Goal: Information Seeking & Learning: Learn about a topic

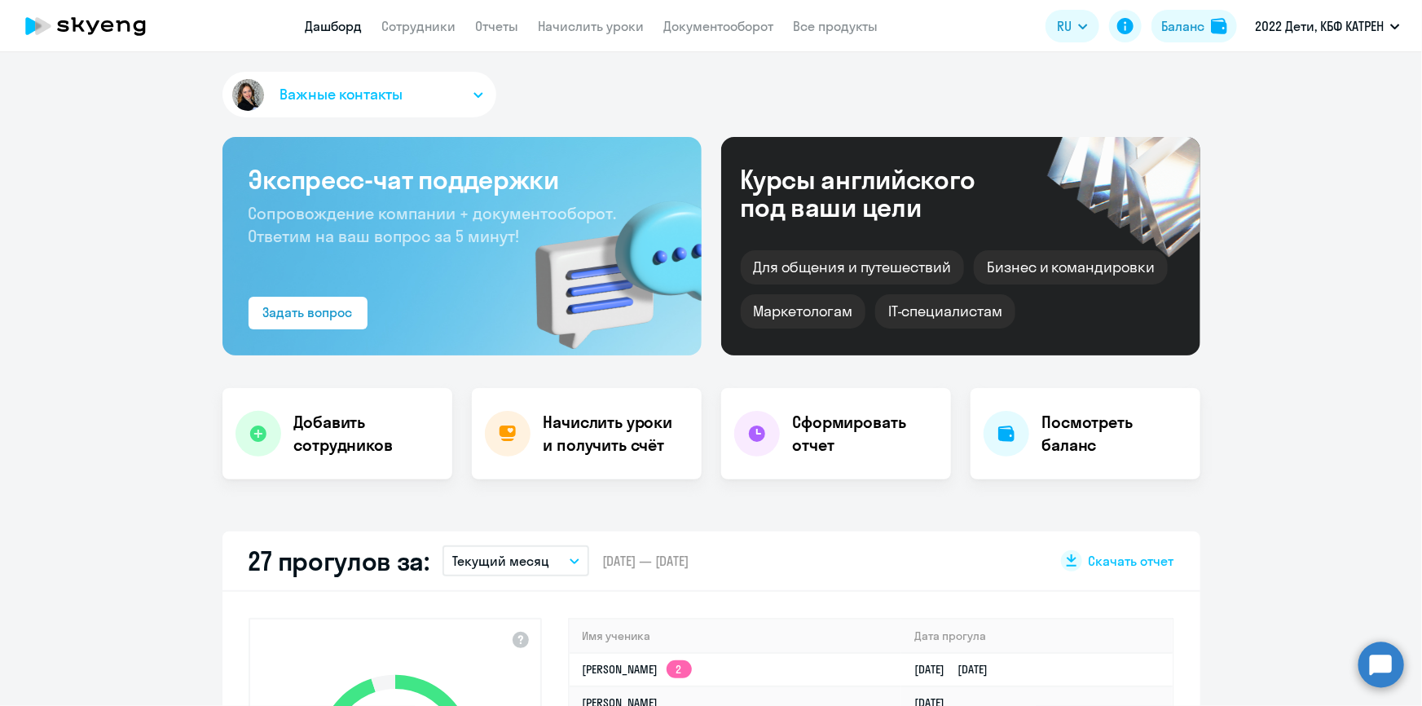
click at [427, 35] on app-menu-item-link "Сотрудники" at bounding box center [419, 26] width 74 height 20
click at [426, 24] on link "Сотрудники" at bounding box center [419, 26] width 74 height 16
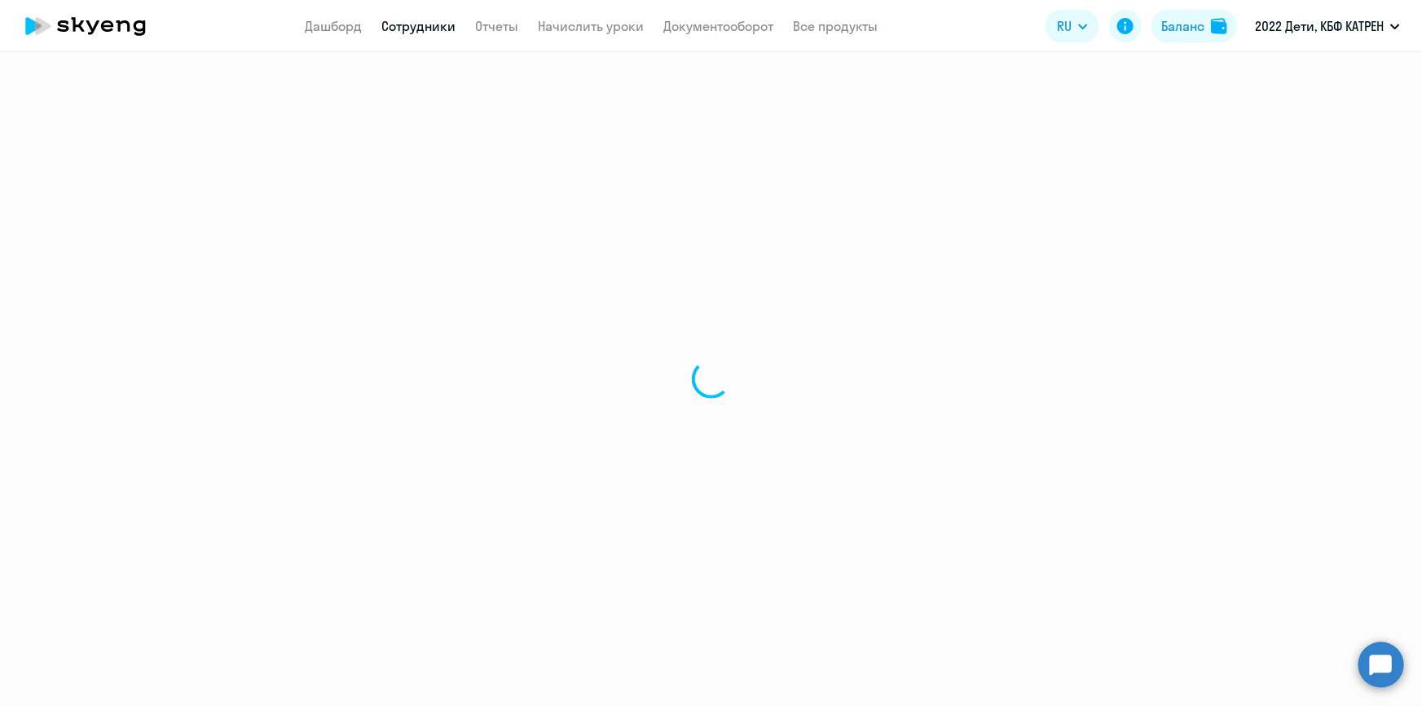
select select "30"
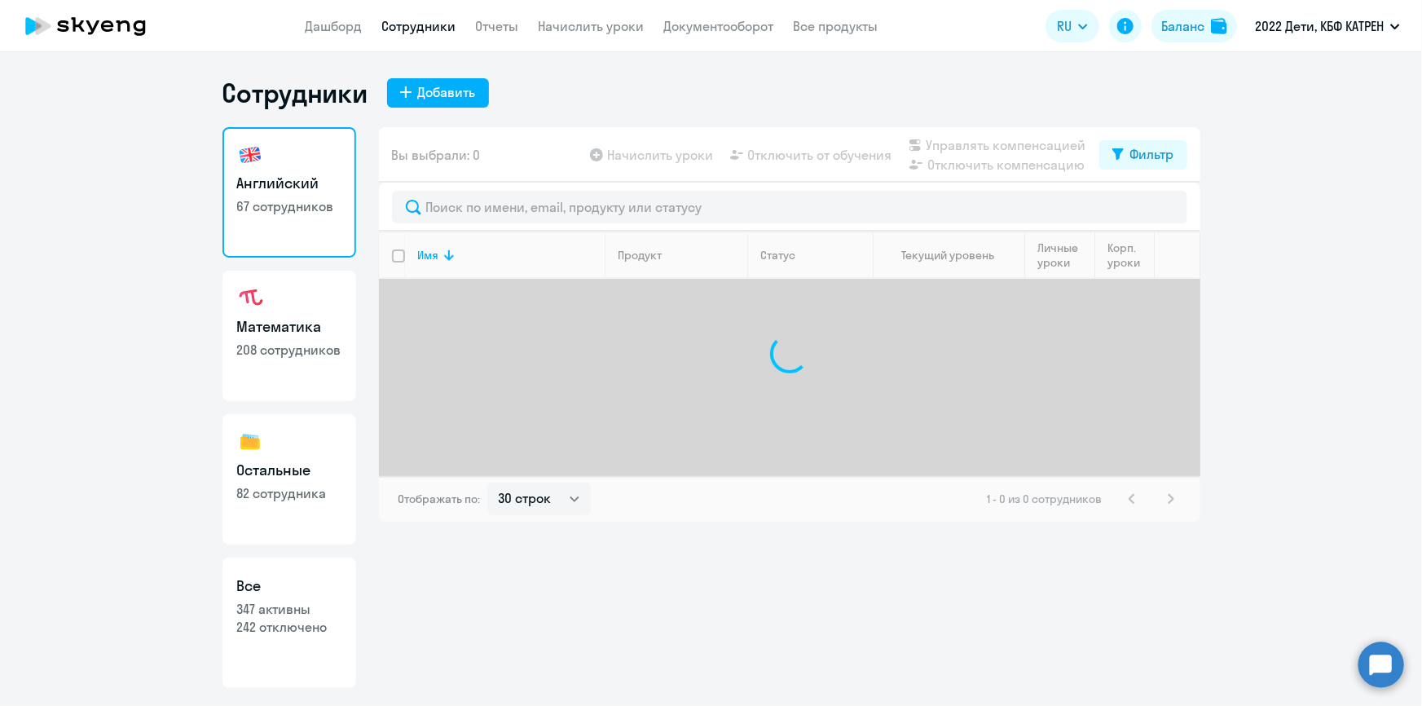
click at [322, 595] on h3 "Все" at bounding box center [289, 585] width 104 height 21
select select "30"
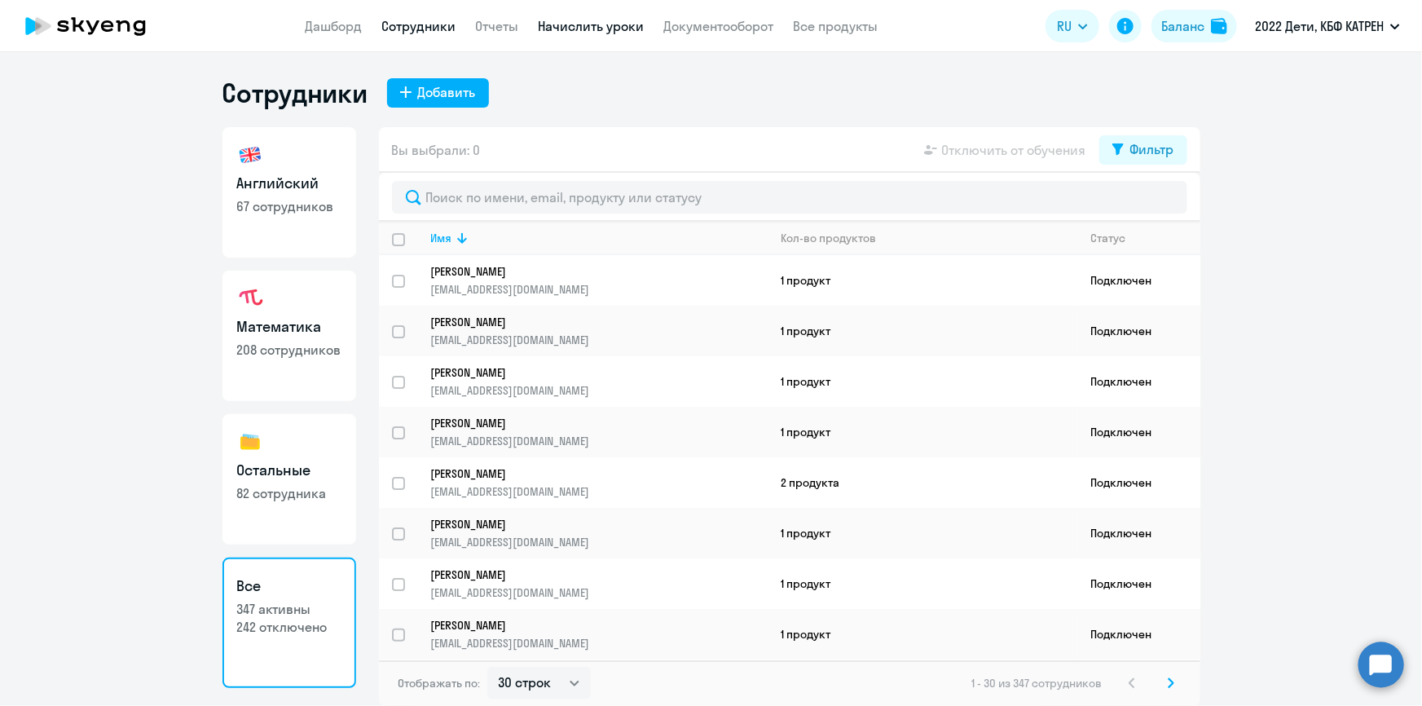
click at [569, 24] on link "Начислить уроки" at bounding box center [592, 26] width 106 height 16
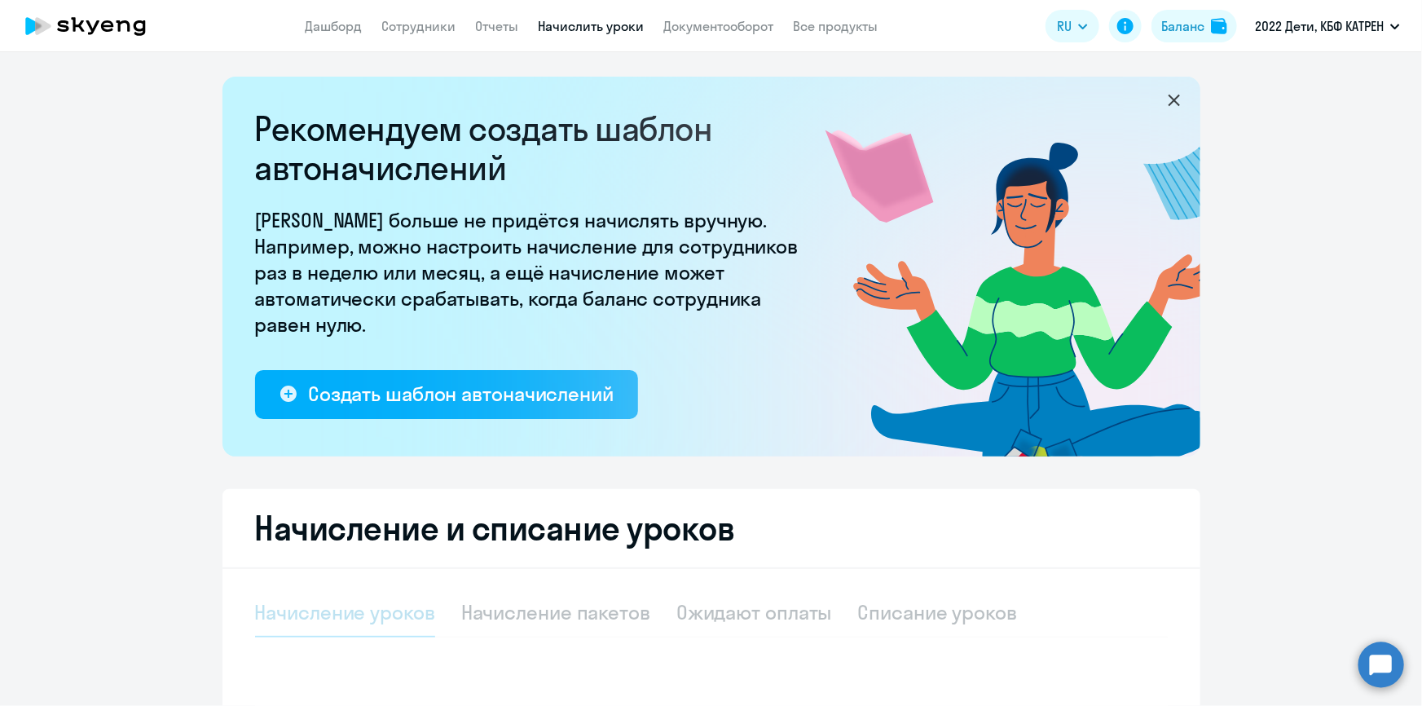
select select "10"
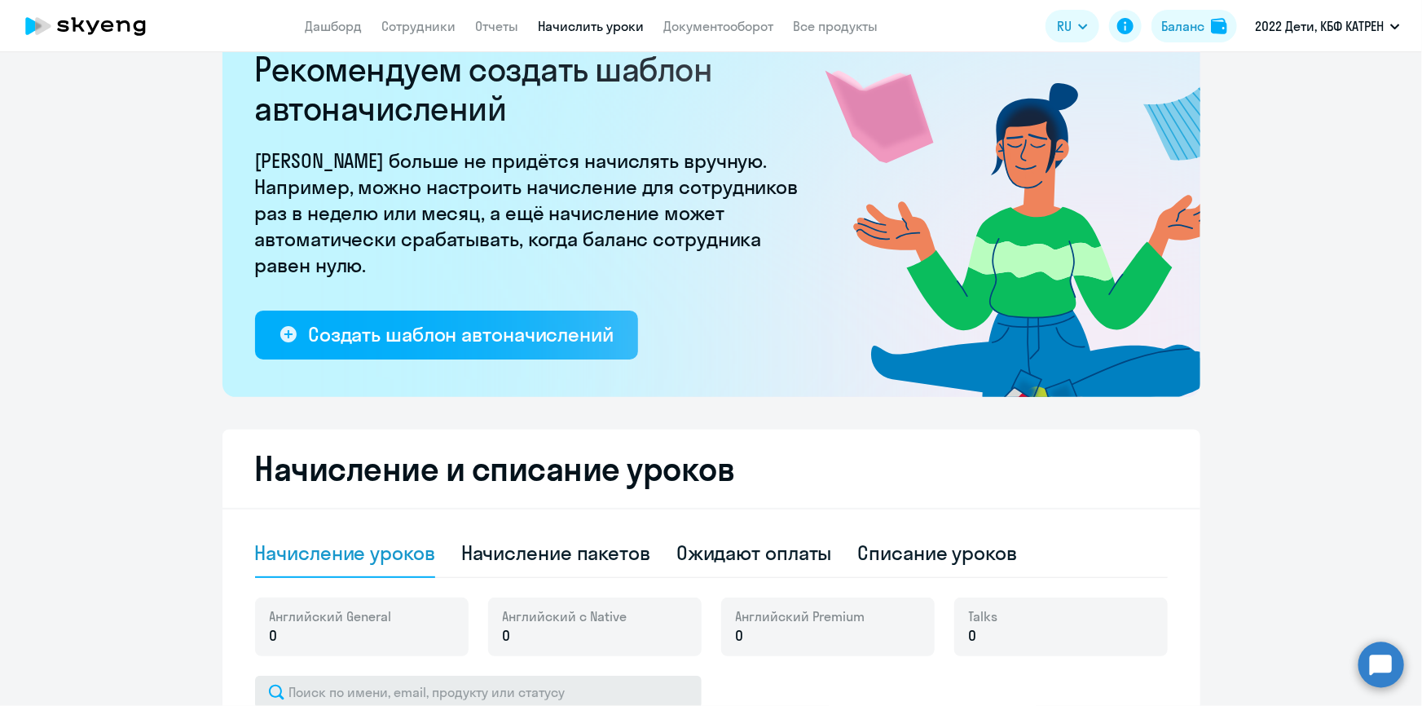
scroll to position [222, 0]
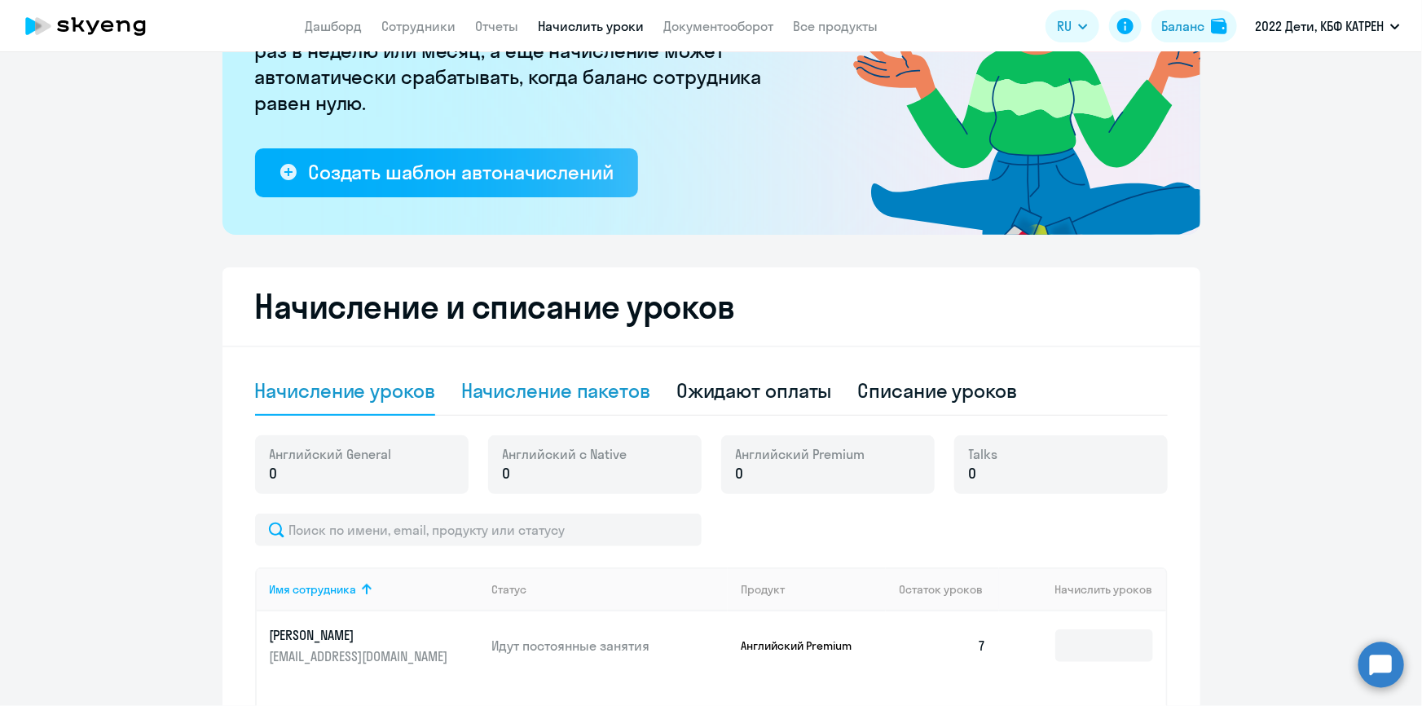
click at [567, 385] on div "Начисление пакетов" at bounding box center [555, 390] width 189 height 26
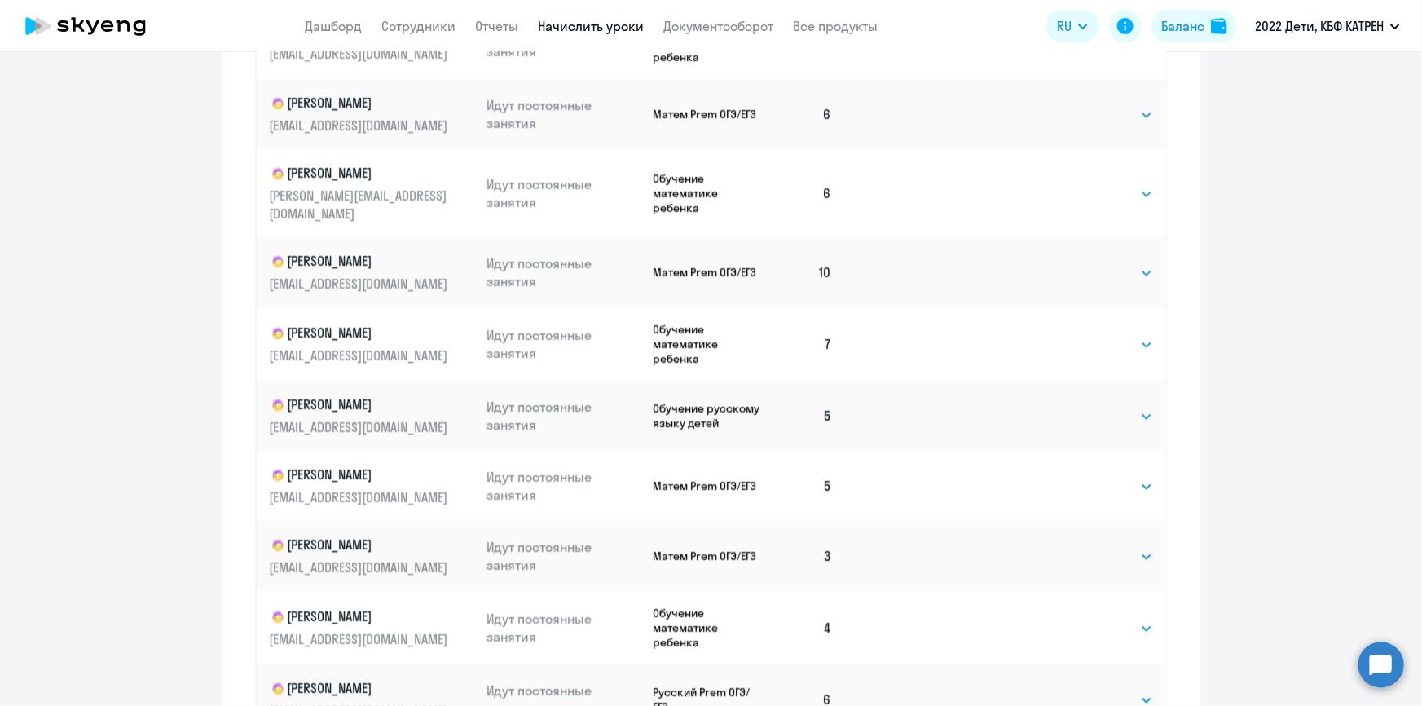
scroll to position [1014, 0]
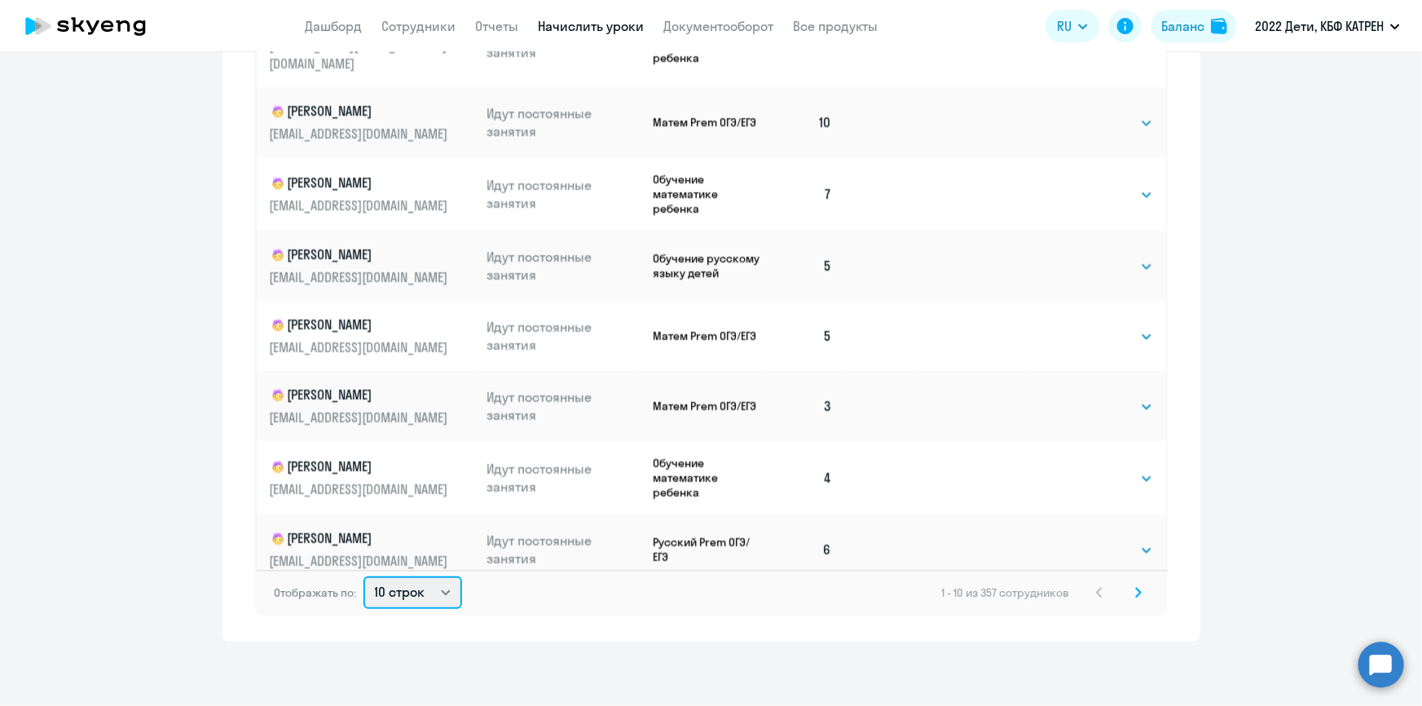
click at [435, 594] on select "10 строк 30 строк 50 строк" at bounding box center [412, 592] width 99 height 33
select select "50"
click at [363, 576] on select "10 строк 30 строк 50 строк" at bounding box center [412, 592] width 99 height 33
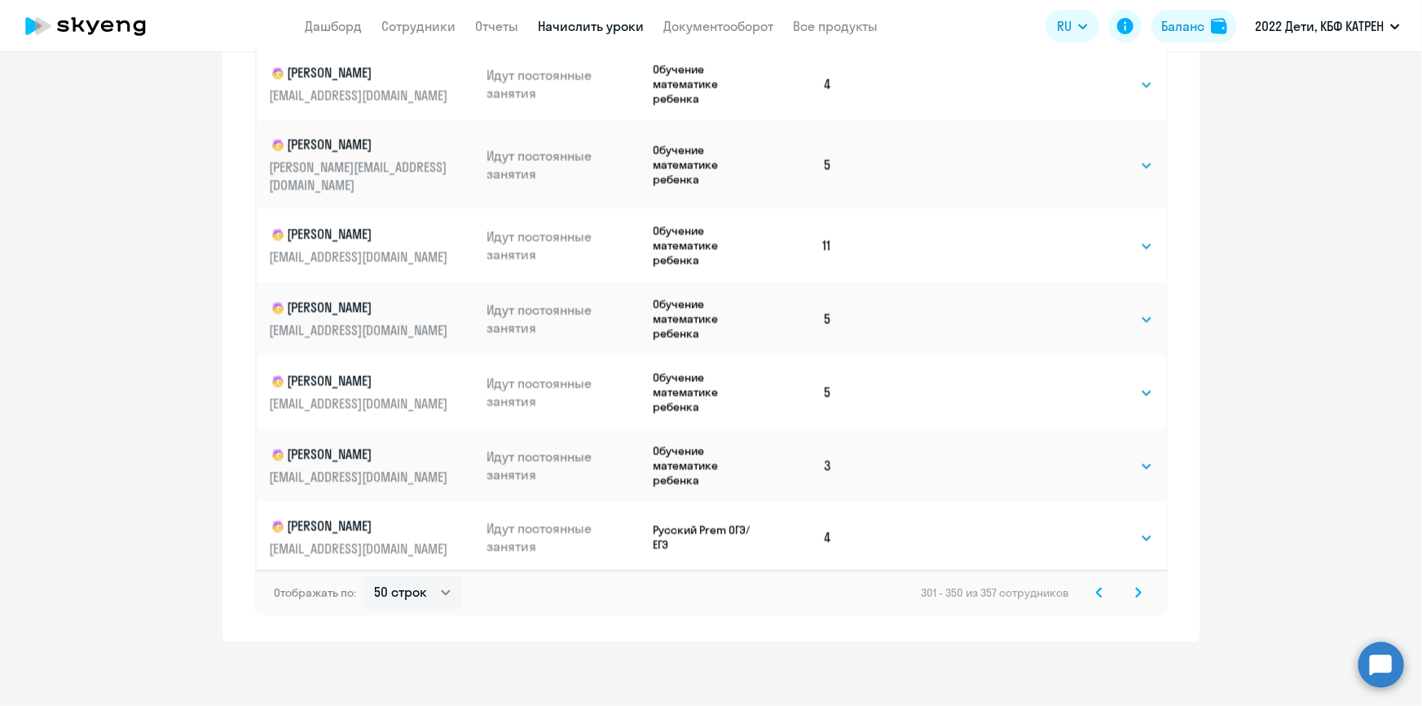
click at [1097, 593] on icon at bounding box center [1099, 591] width 5 height 9
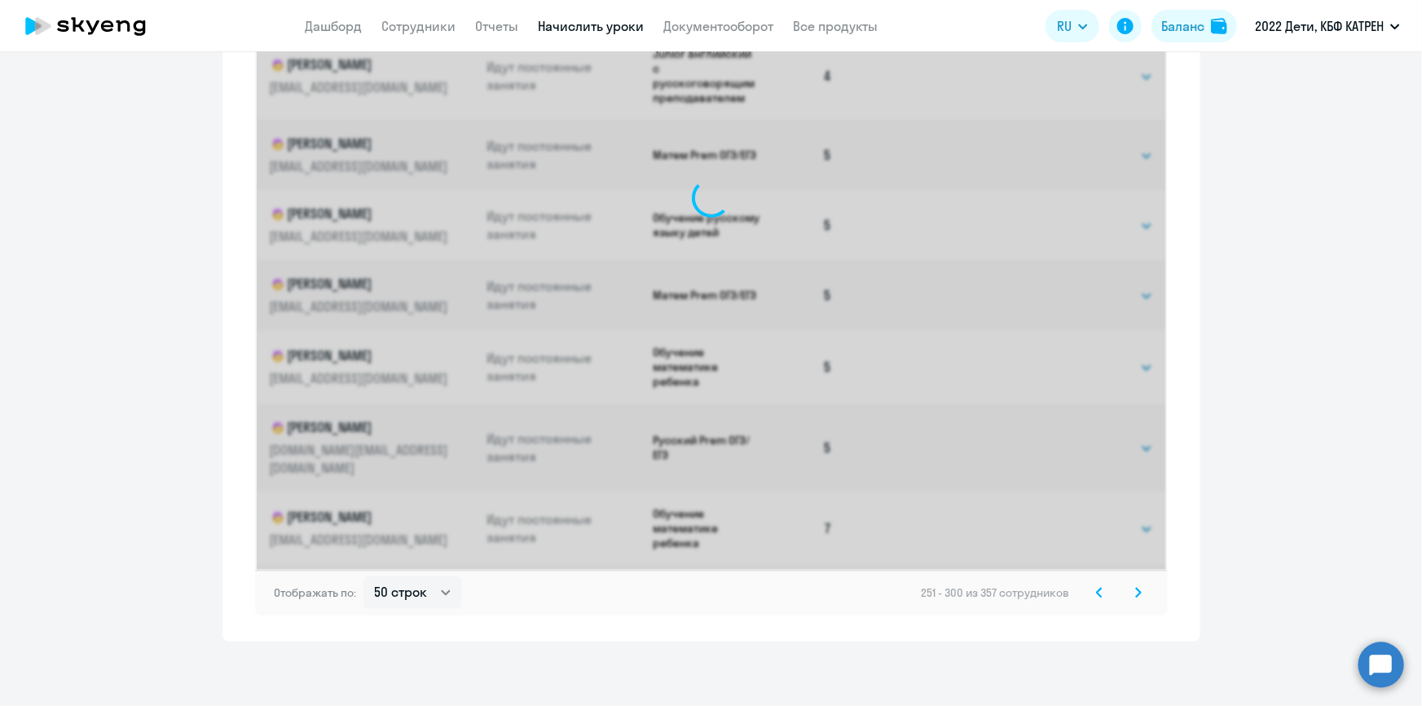
click at [1097, 593] on icon at bounding box center [1099, 591] width 5 height 9
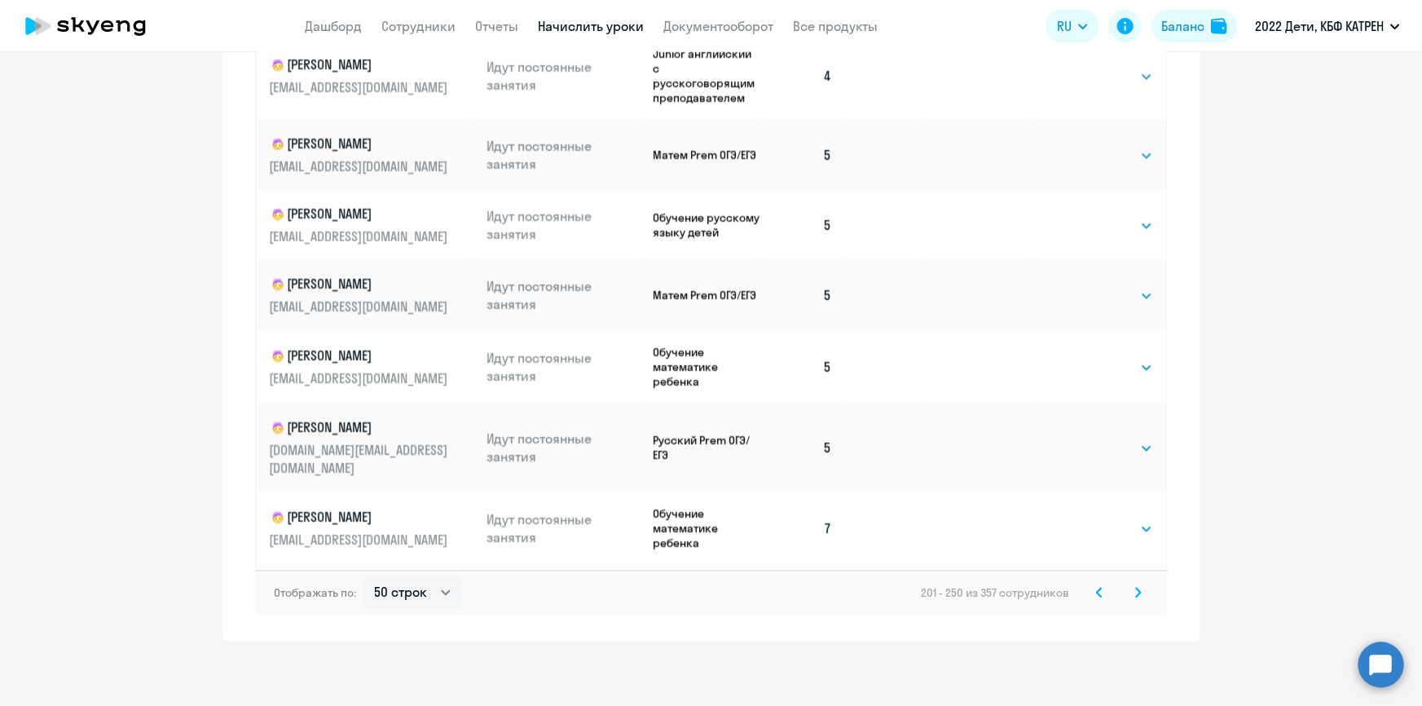
click at [1097, 593] on icon at bounding box center [1099, 591] width 5 height 9
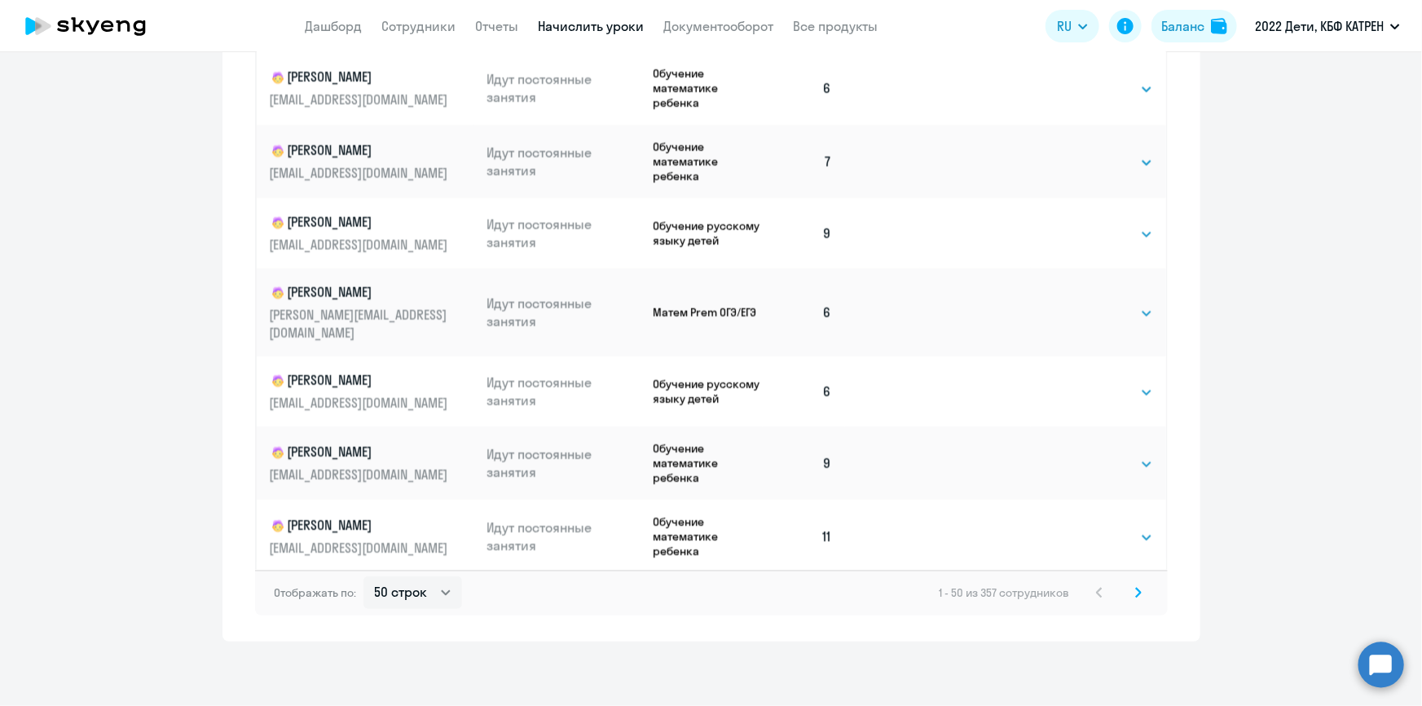
scroll to position [2074, 0]
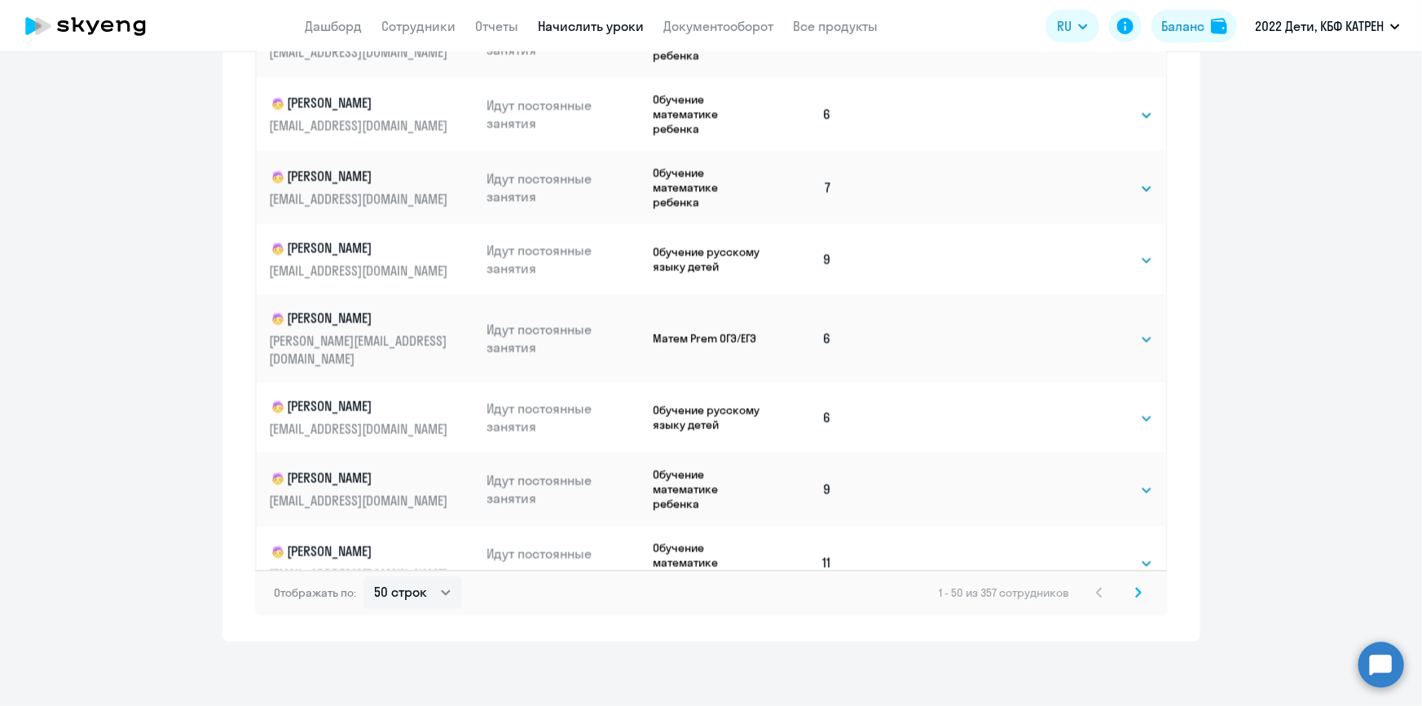
click at [372, 240] on p "[PERSON_NAME]" at bounding box center [361, 250] width 183 height 20
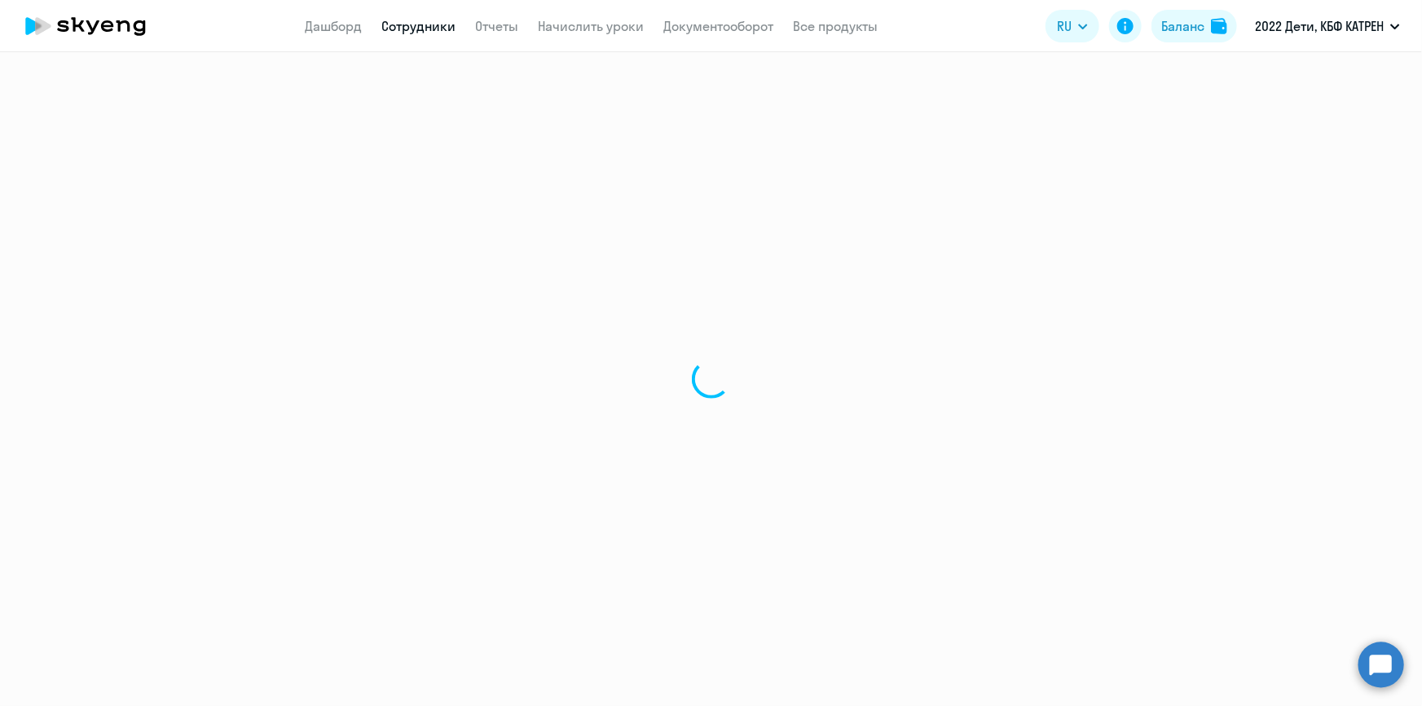
select select "others"
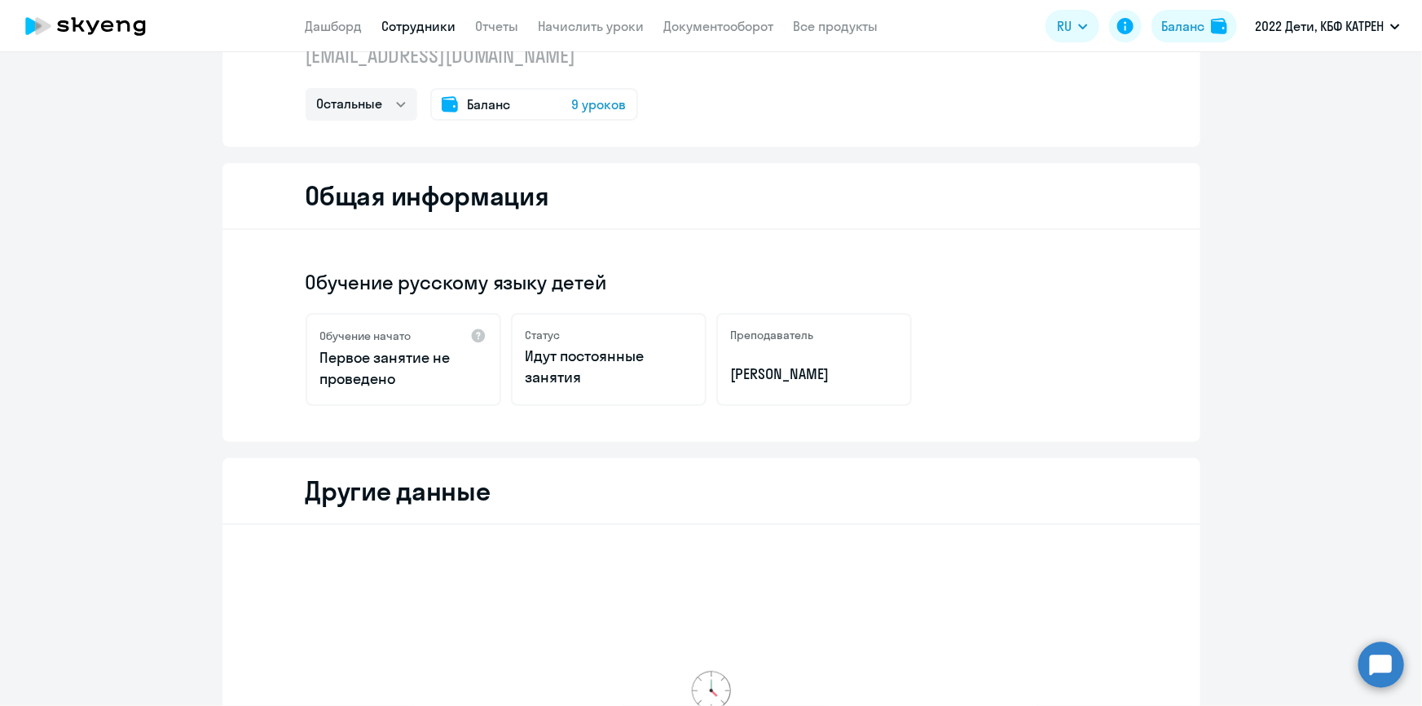
scroll to position [62, 0]
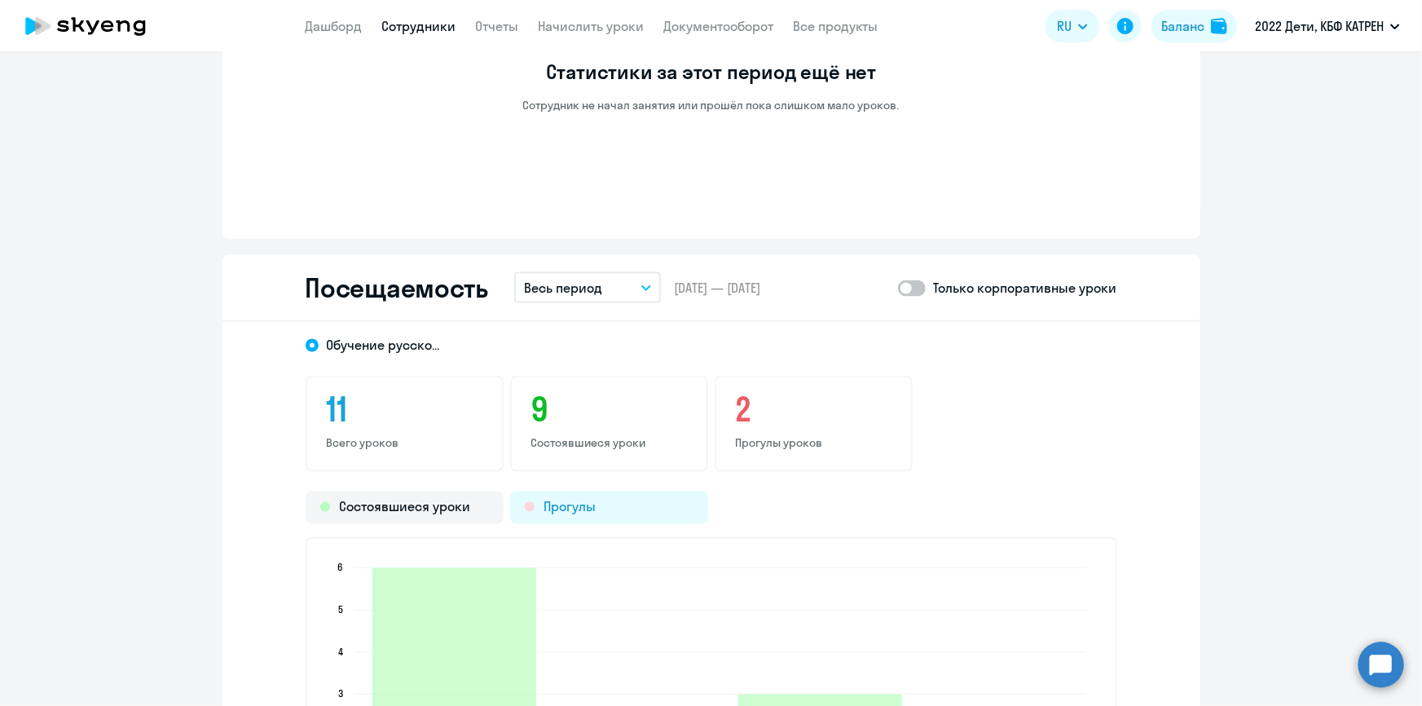
scroll to position [1239, 0]
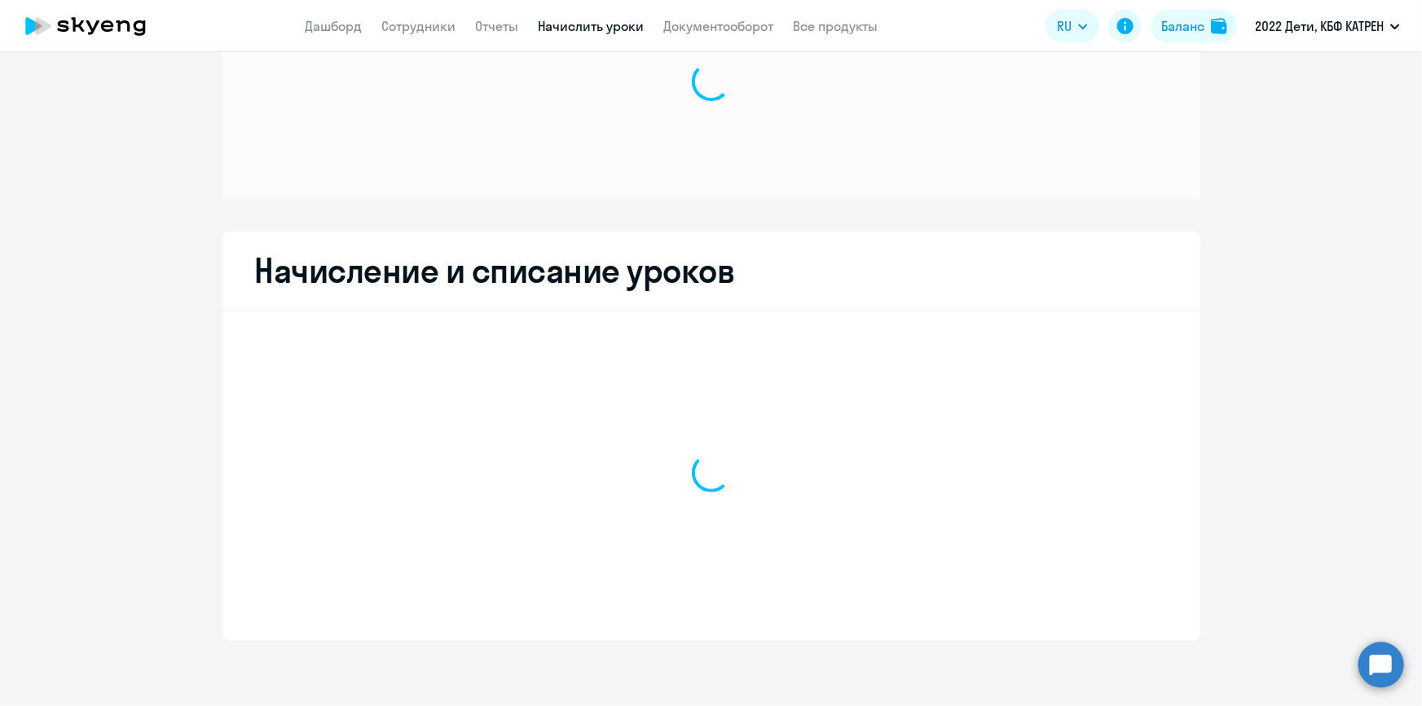
scroll to position [112, 0]
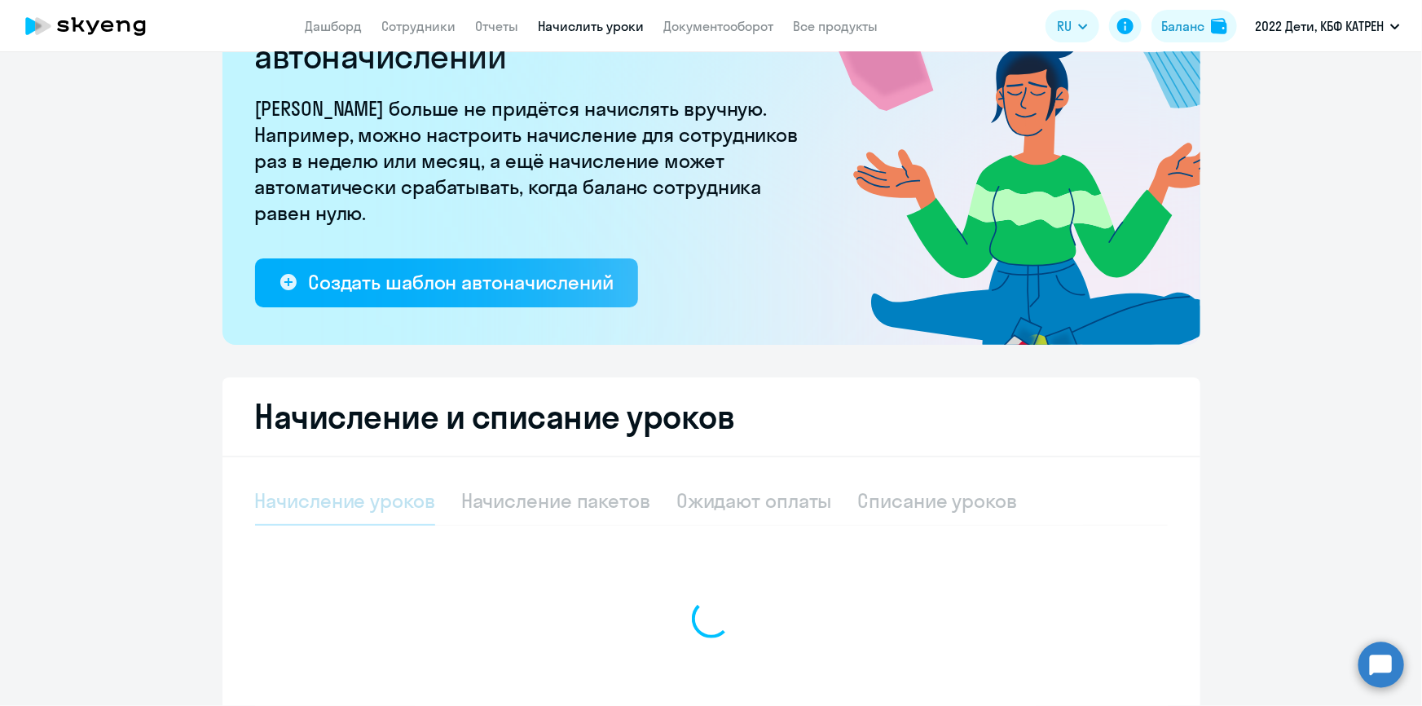
select select "10"
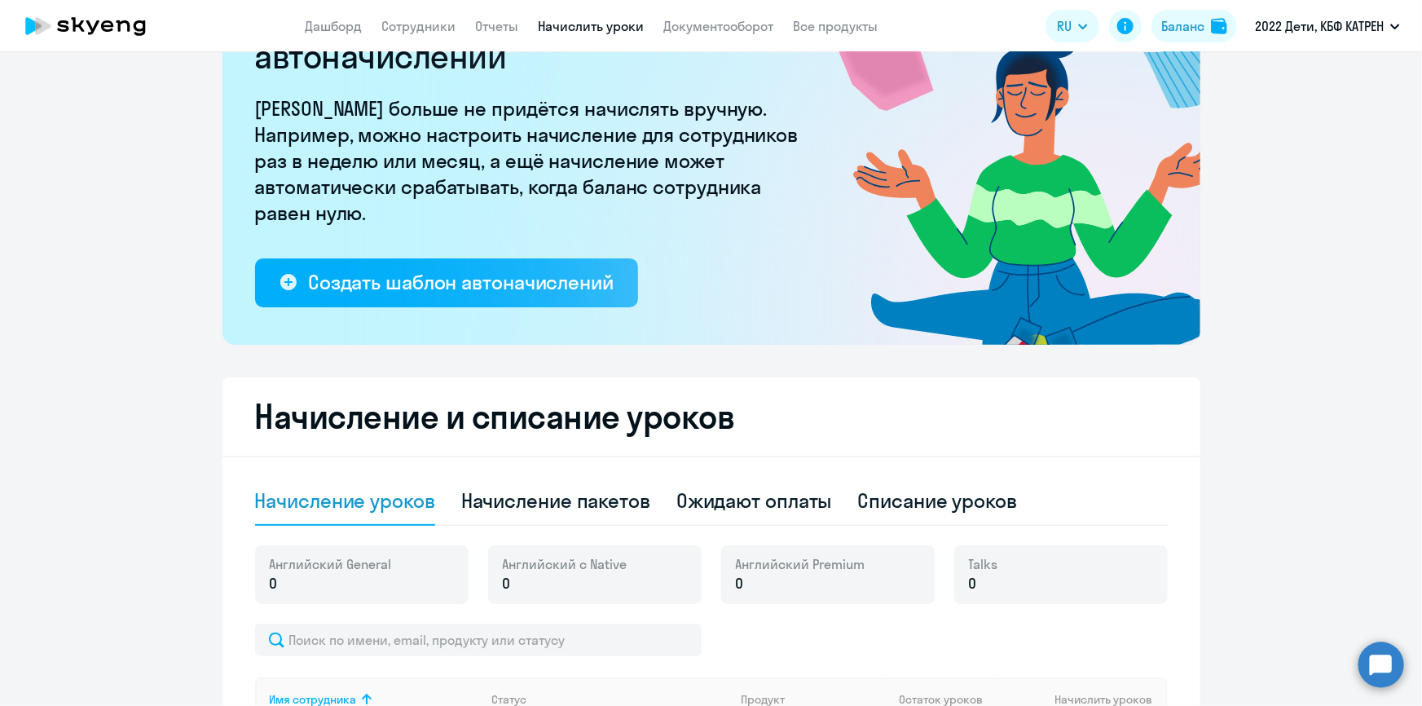
click at [1377, 668] on circle at bounding box center [1381, 664] width 46 height 46
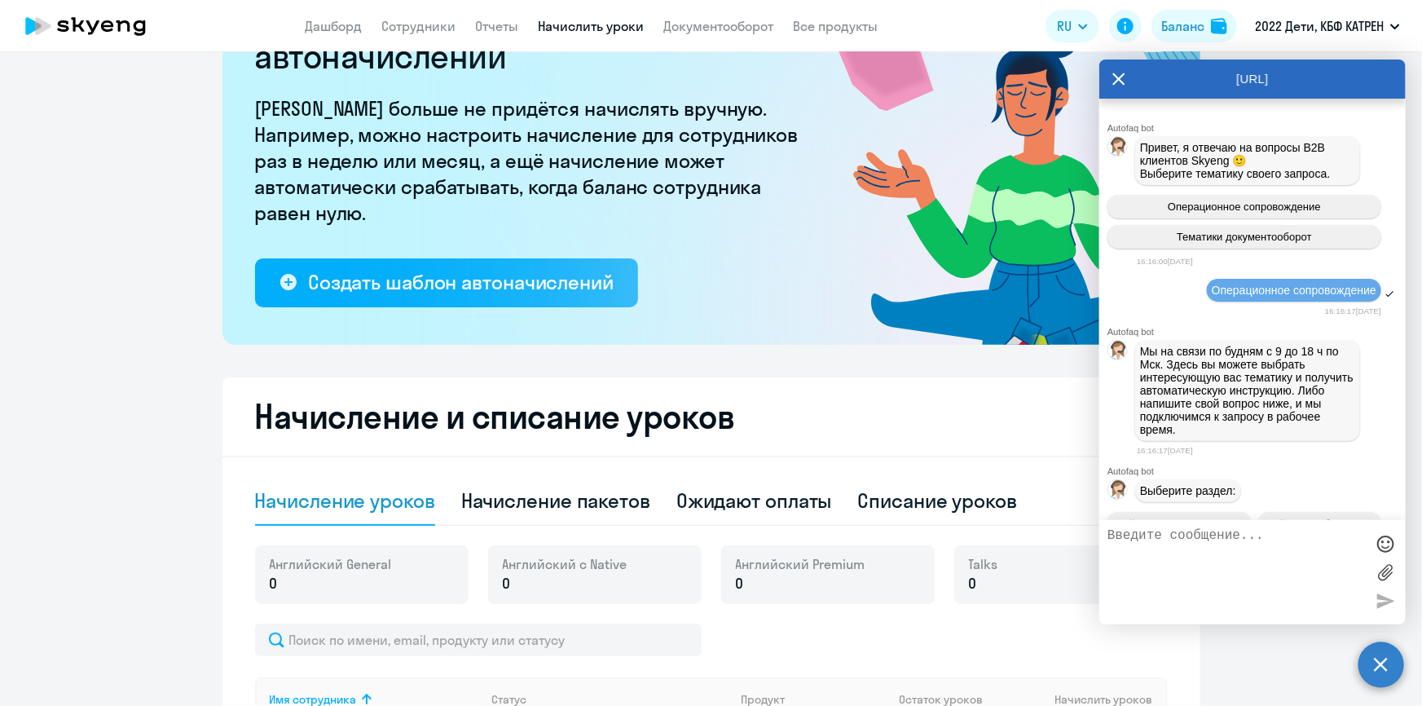
scroll to position [71723, 0]
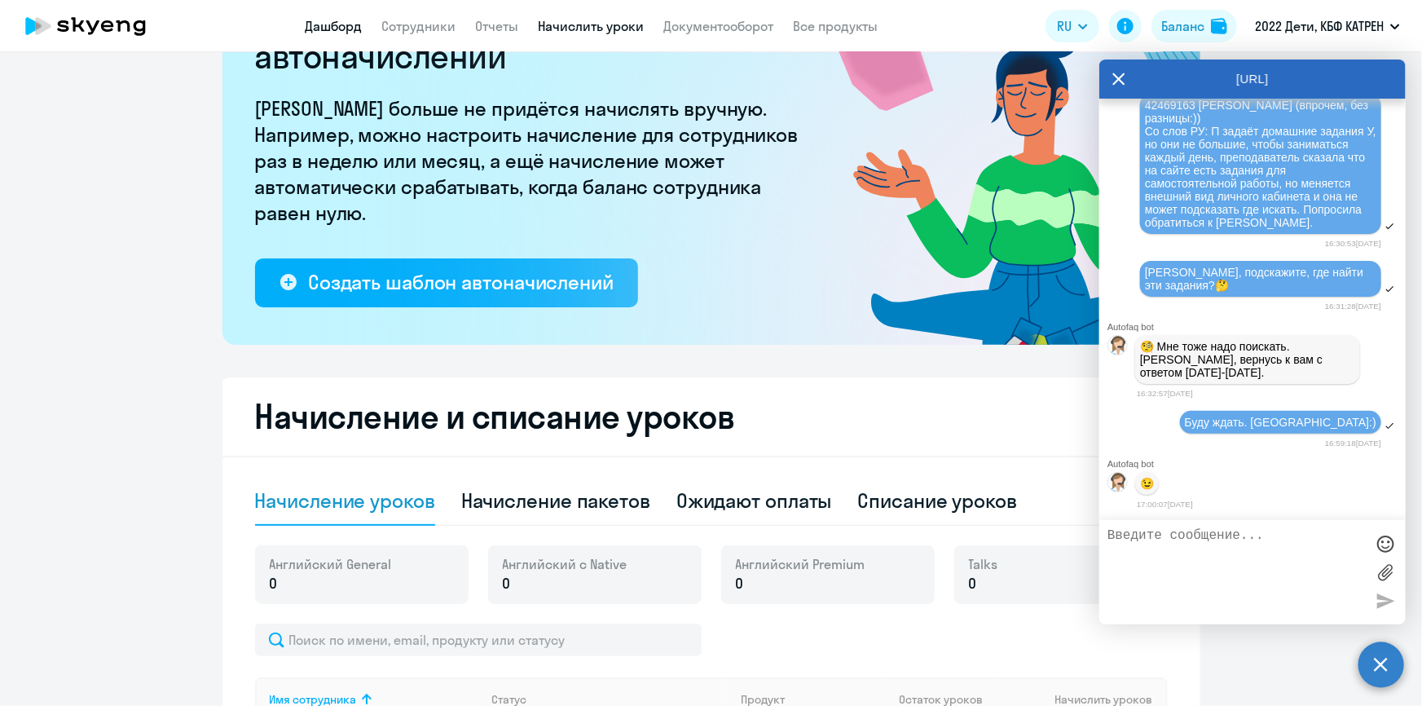
drag, startPoint x: 363, startPoint y: 19, endPoint x: 354, endPoint y: 19, distance: 9.8
click at [362, 19] on nav "Дашборд Сотрудники Отчеты Начислить уроки Документооборот Все продукты" at bounding box center [592, 26] width 573 height 20
click at [349, 20] on link "Дашборд" at bounding box center [334, 26] width 57 height 16
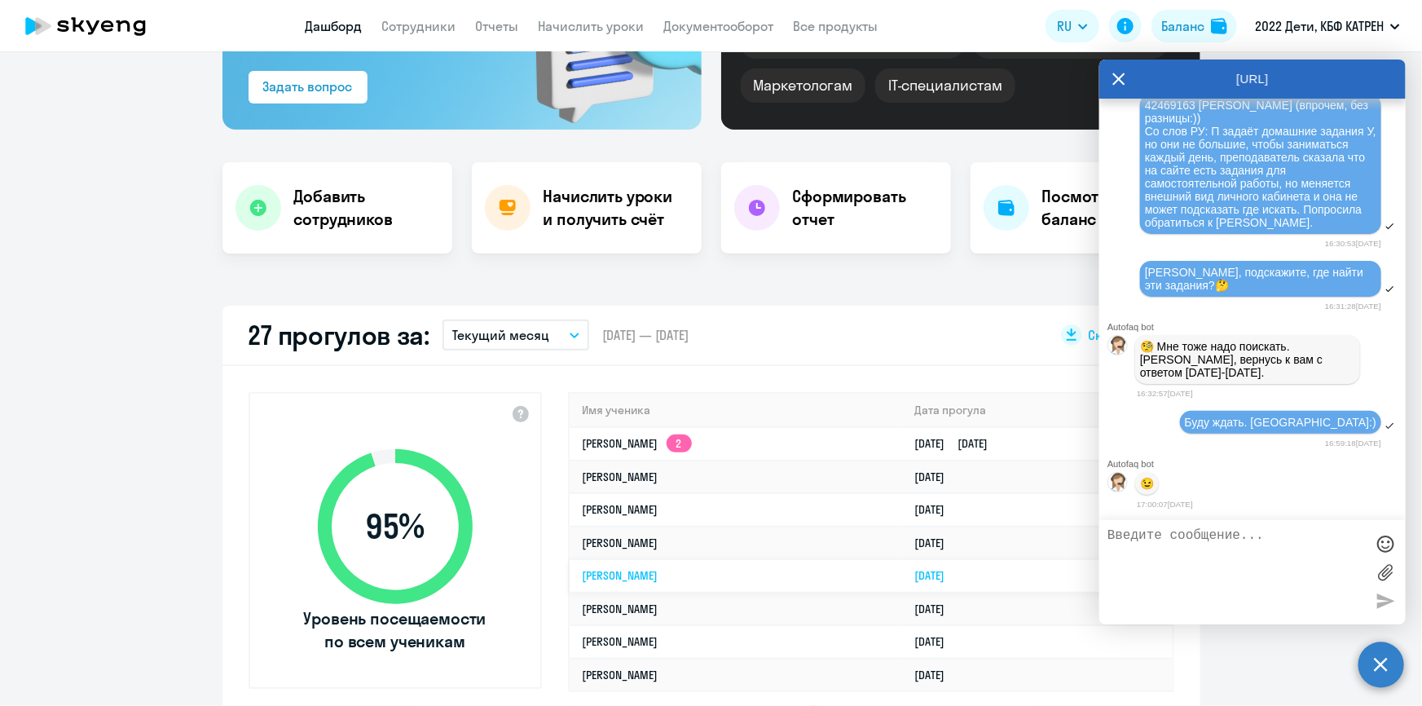
scroll to position [300, 0]
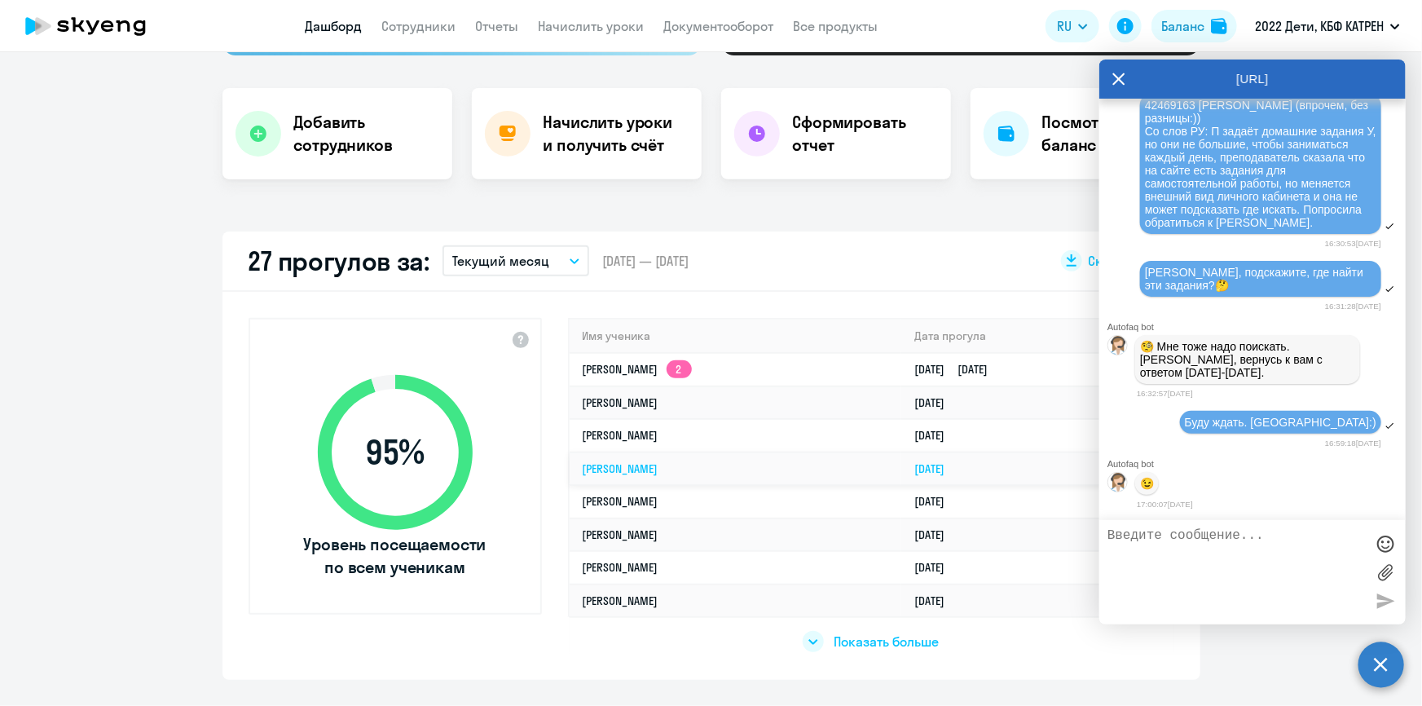
select select "30"
click at [405, 24] on link "Сотрудники" at bounding box center [419, 26] width 74 height 16
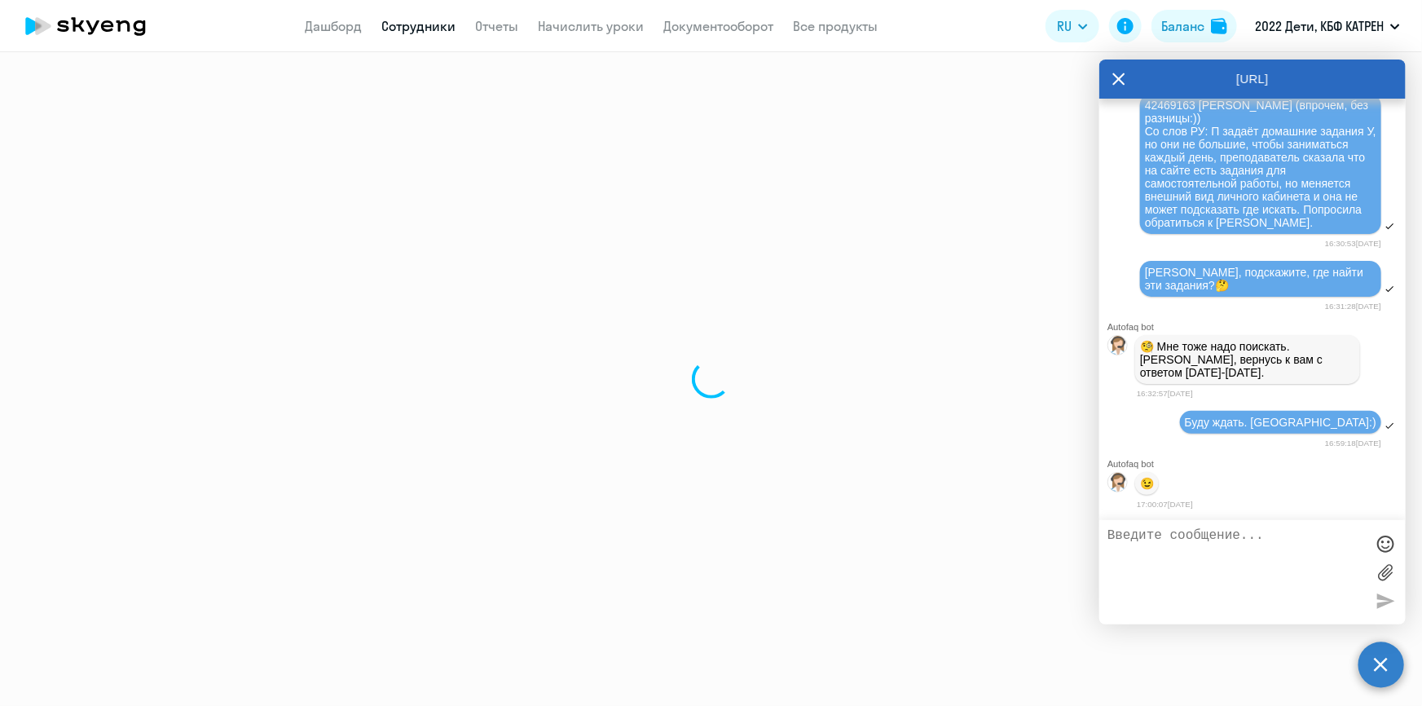
select select "30"
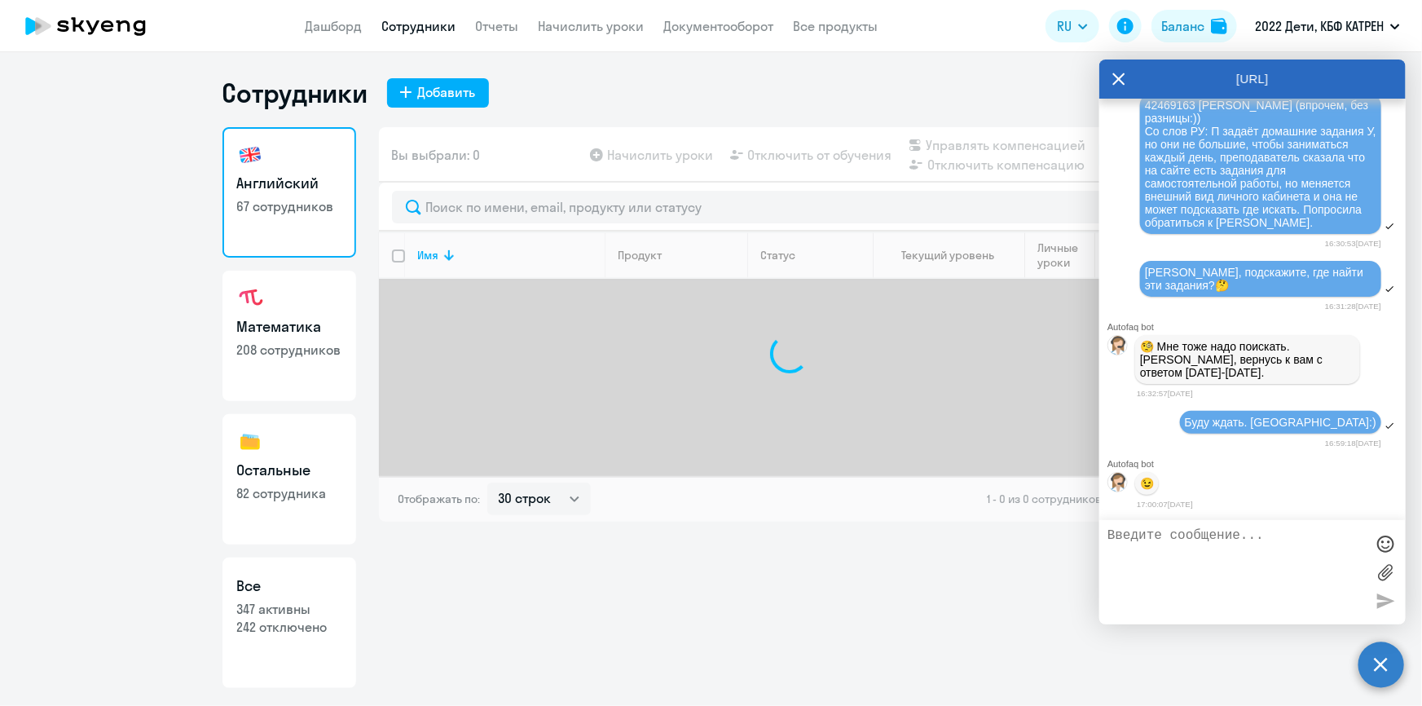
click at [285, 636] on link "Все 347 активны 242 отключено" at bounding box center [289, 622] width 134 height 130
select select "30"
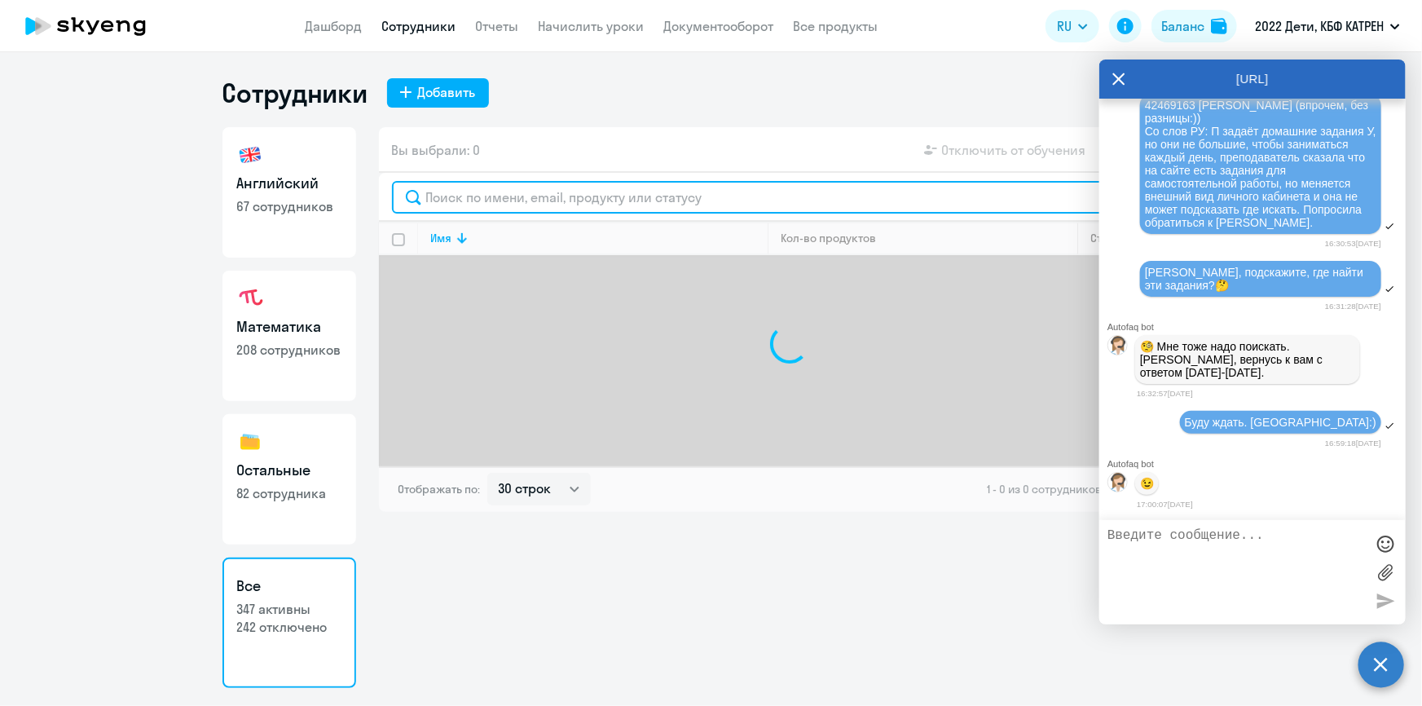
click at [554, 199] on input "text" at bounding box center [789, 197] width 795 height 33
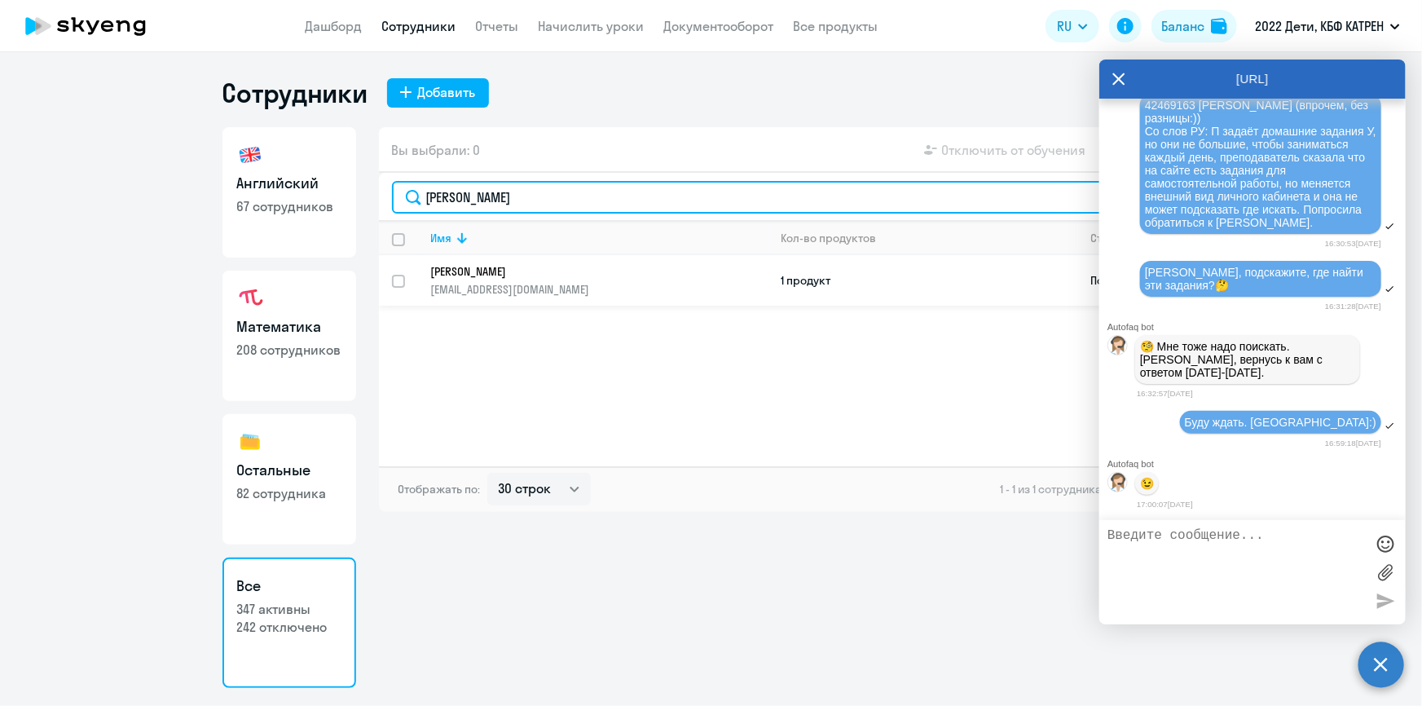
type input "[PERSON_NAME]"
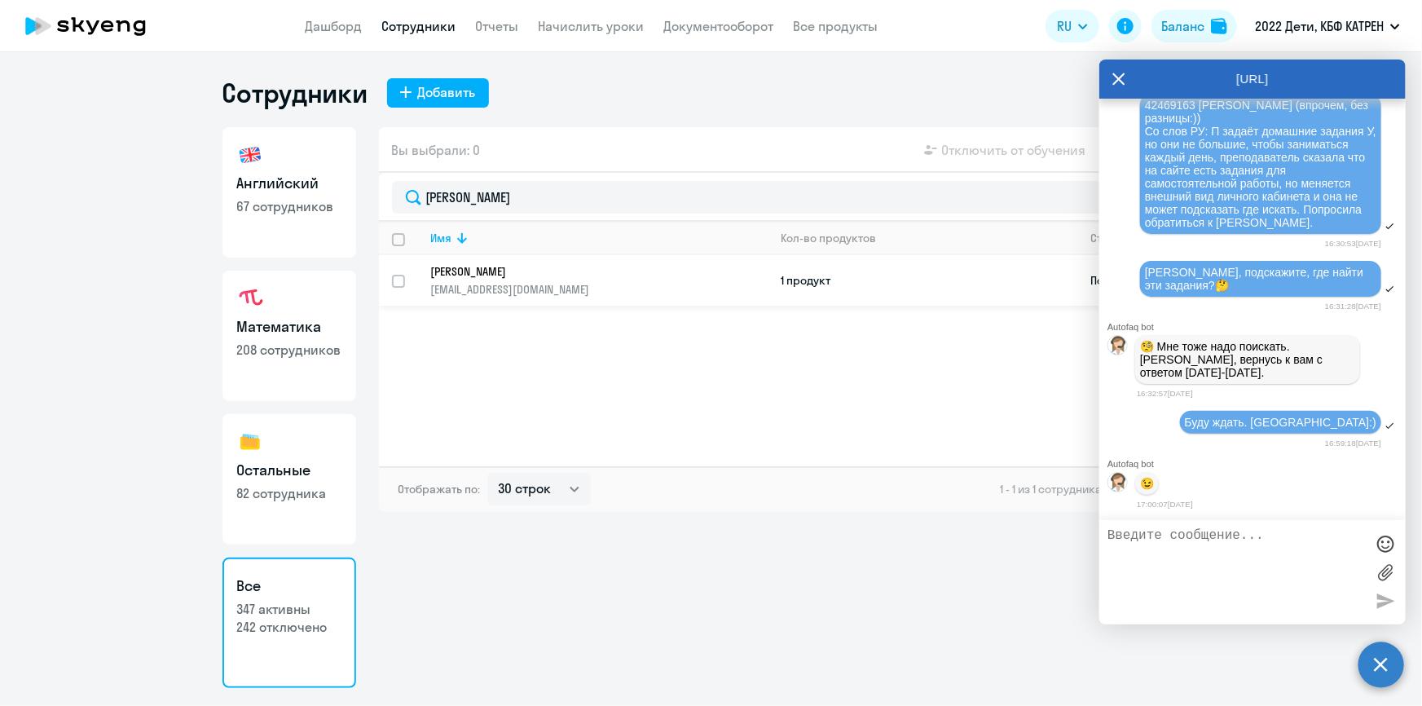
click at [544, 275] on p "[PERSON_NAME]" at bounding box center [588, 271] width 314 height 15
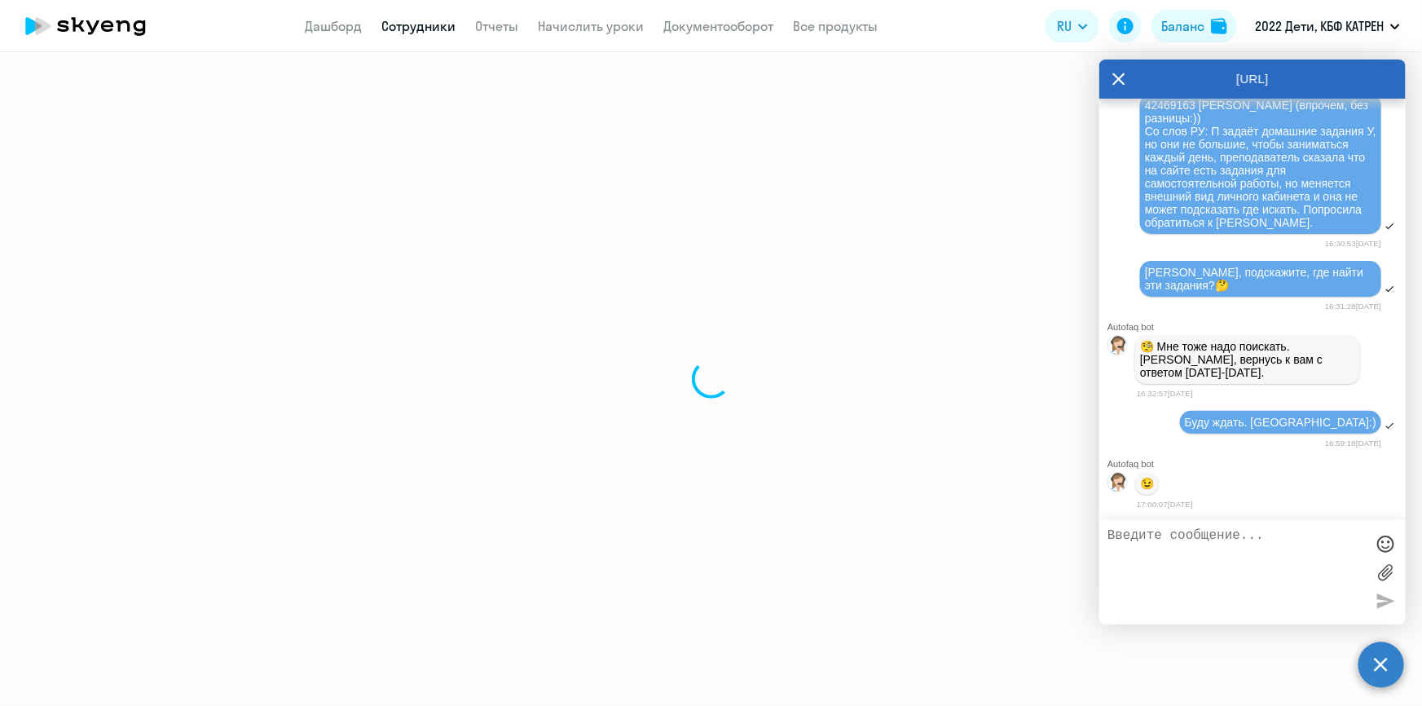
select select "others"
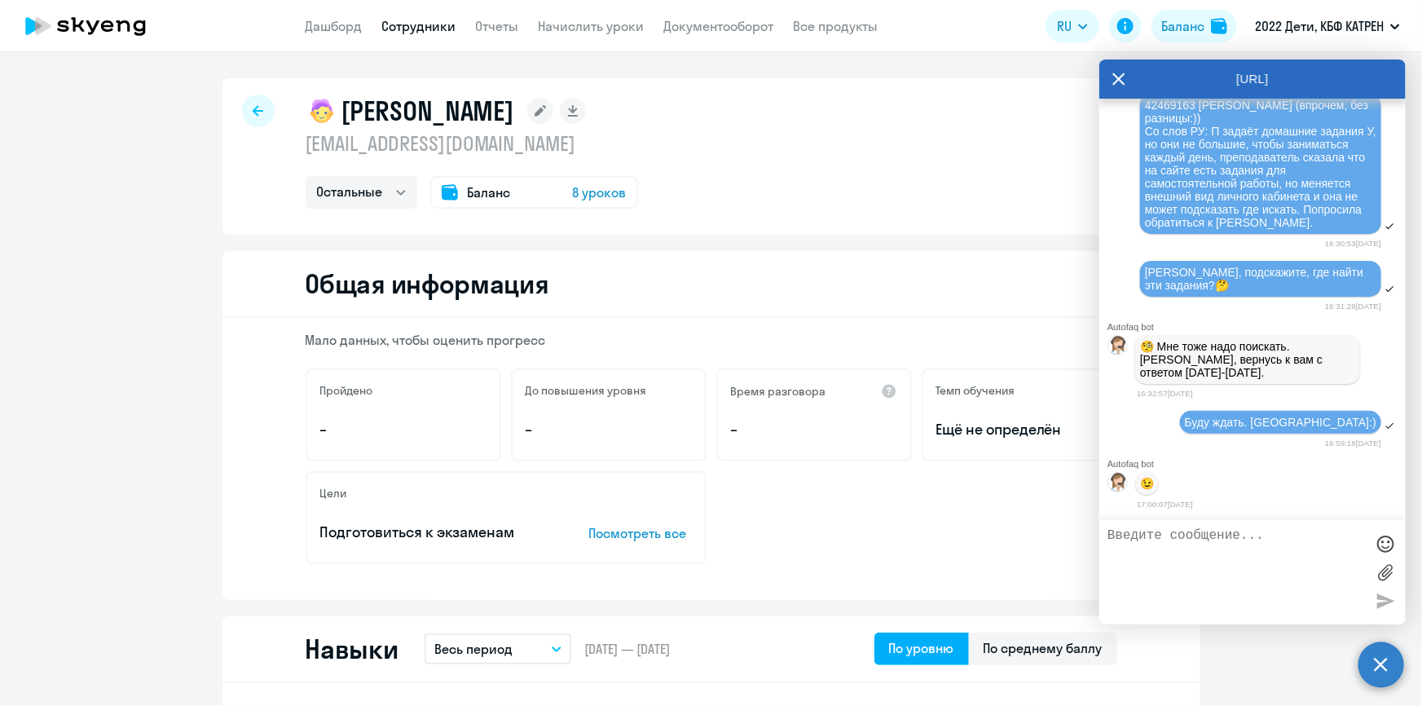
click at [411, 24] on link "Сотрудники" at bounding box center [419, 26] width 74 height 16
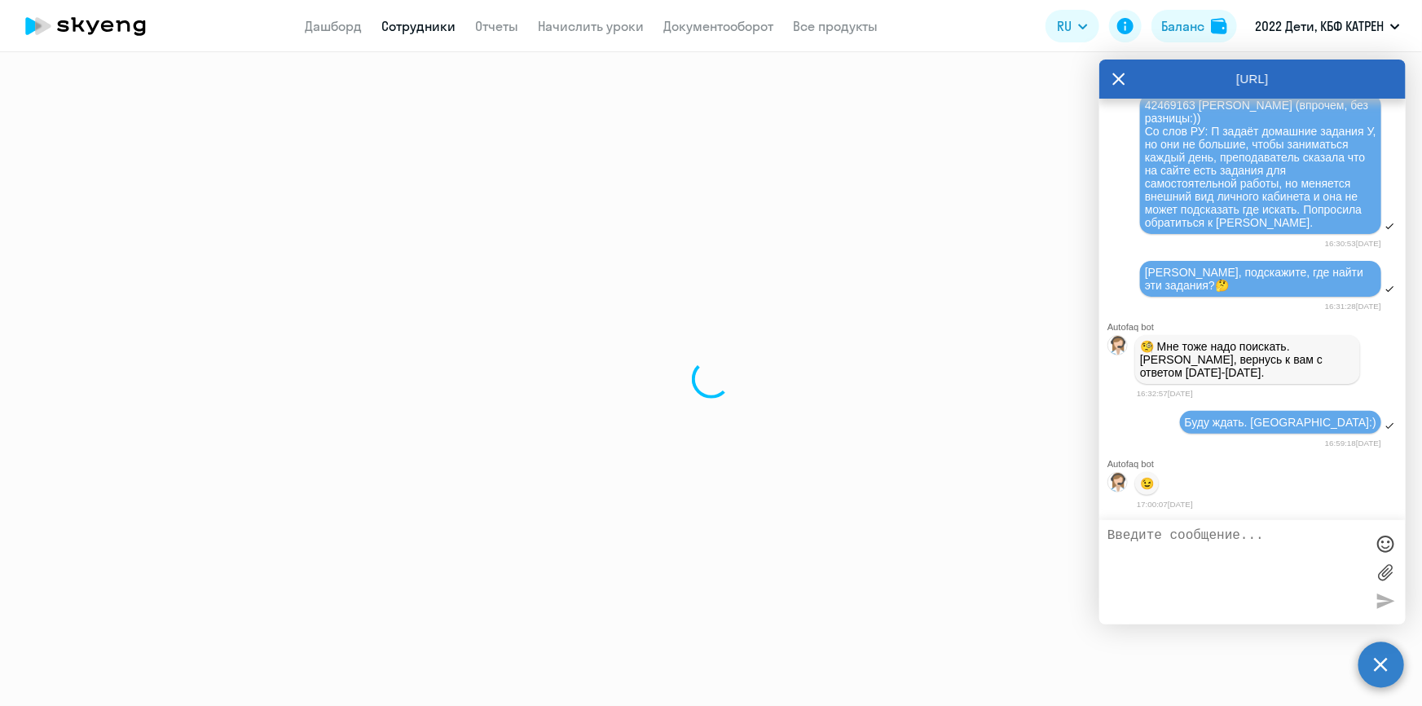
select select "30"
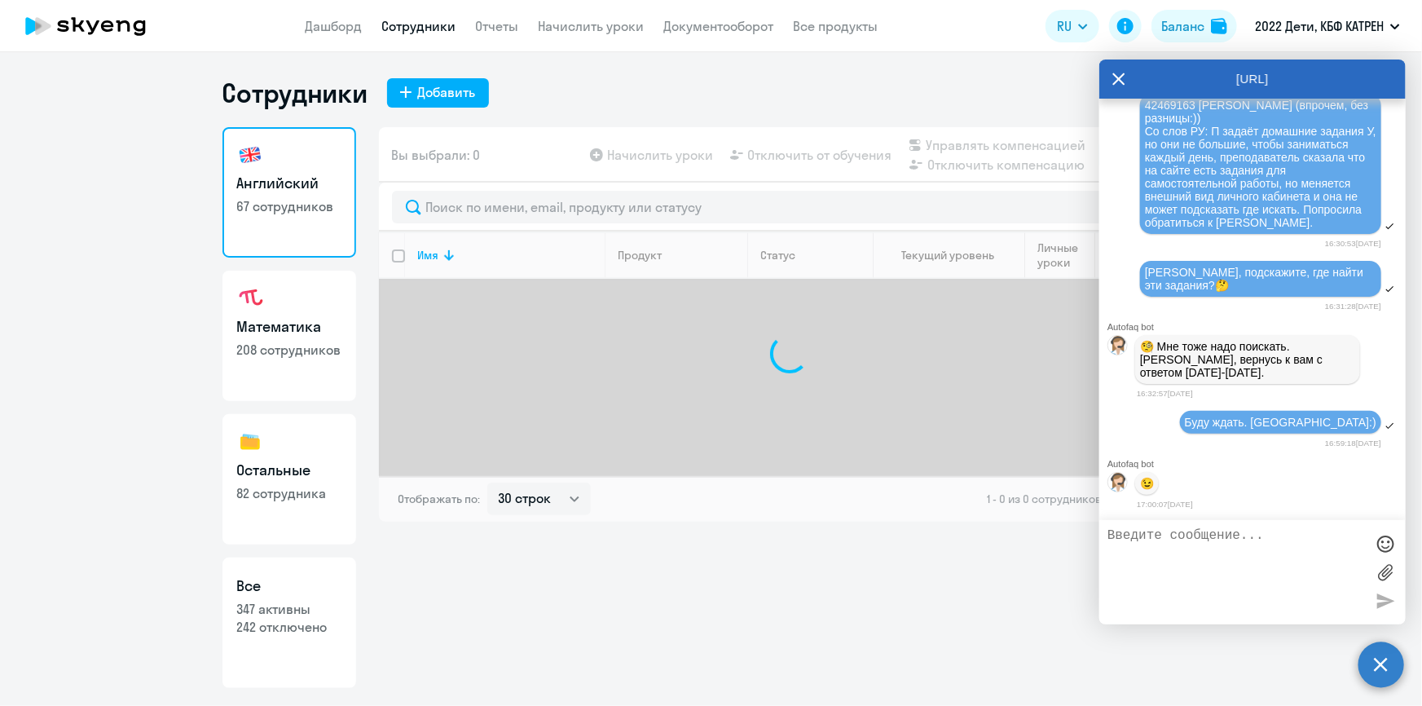
drag, startPoint x: 287, startPoint y: 634, endPoint x: 379, endPoint y: 522, distance: 144.7
click at [288, 632] on p "242 отключено" at bounding box center [289, 627] width 104 height 18
select select "30"
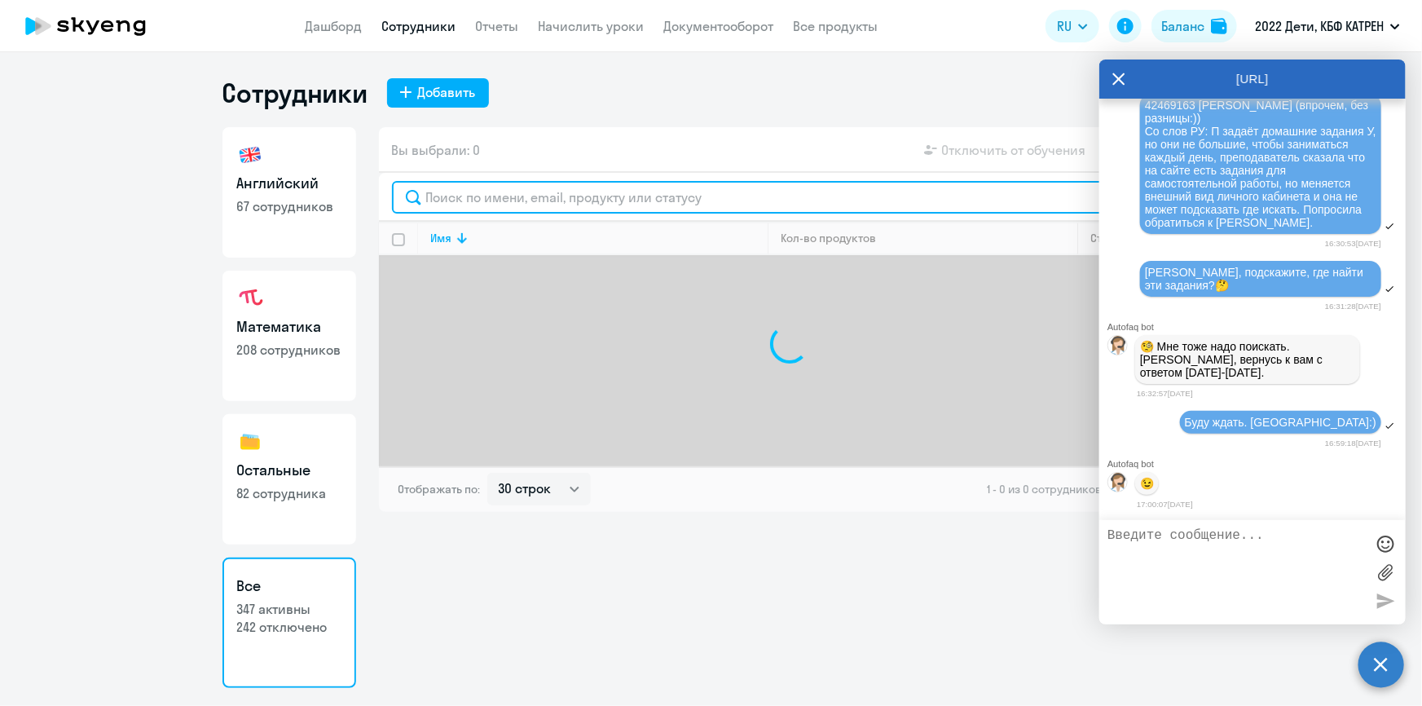
click at [506, 200] on input "text" at bounding box center [789, 197] width 795 height 33
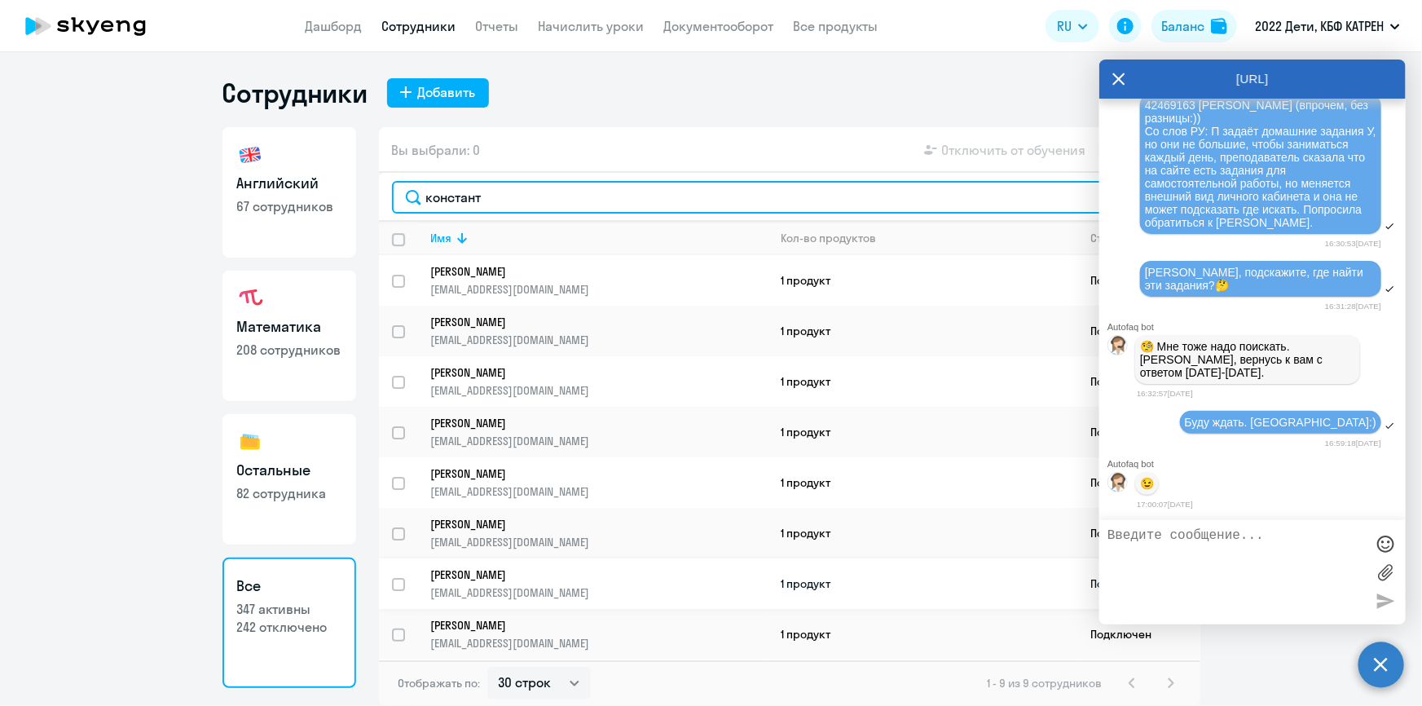
type input "констант"
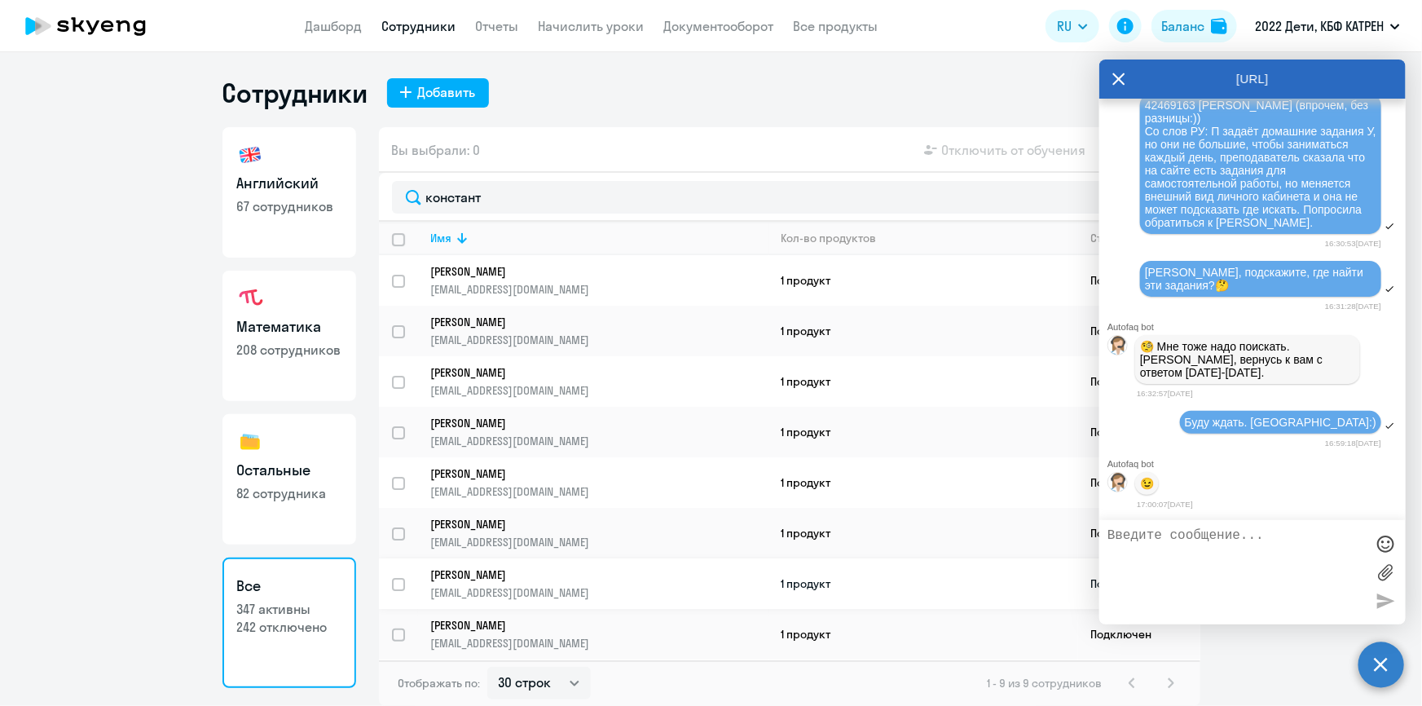
click at [512, 569] on p "[PERSON_NAME]" at bounding box center [588, 574] width 314 height 15
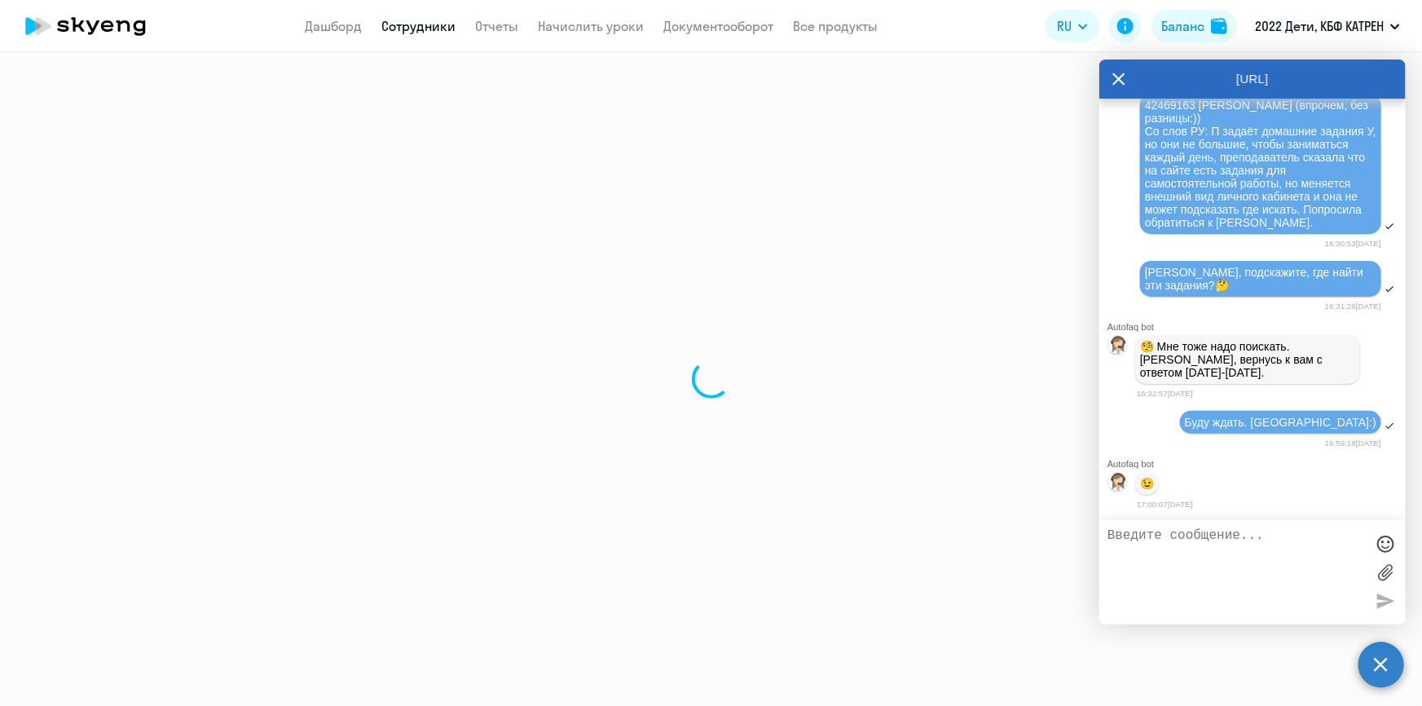
select select "math"
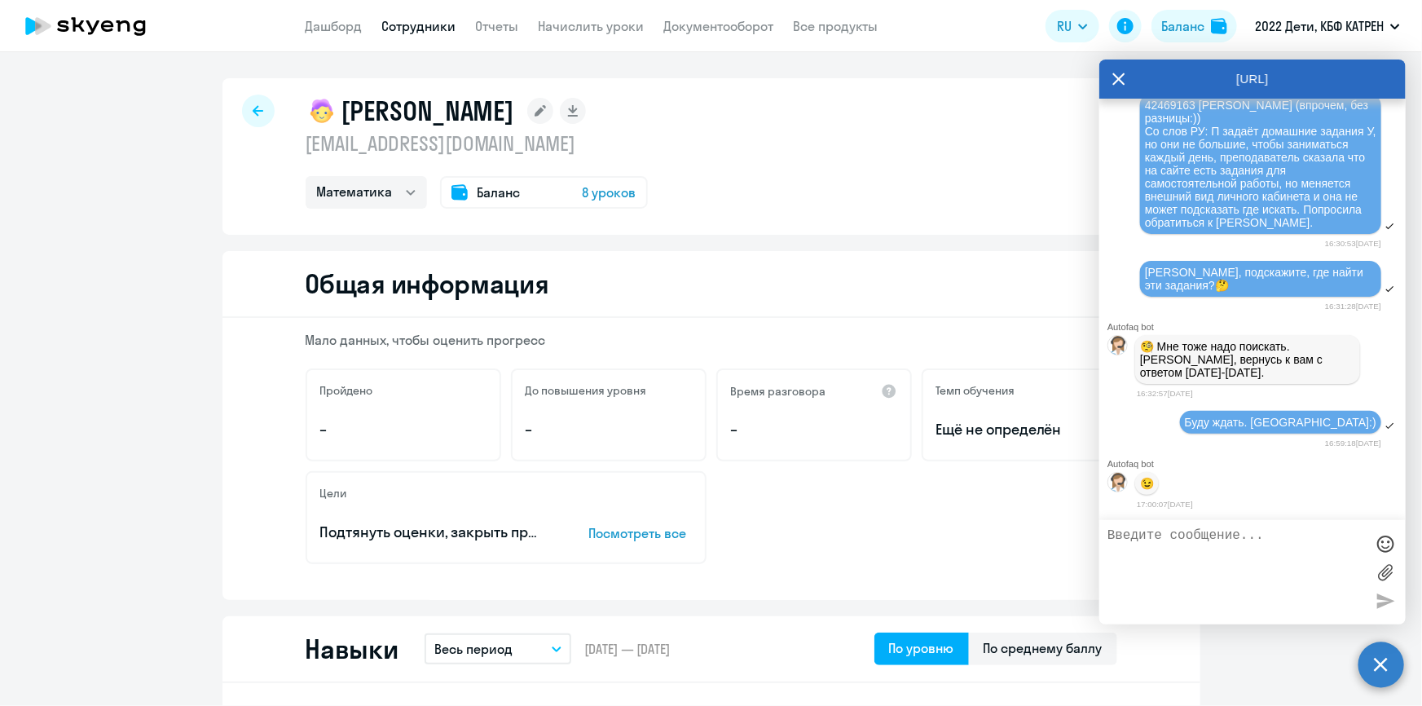
click at [409, 24] on link "Сотрудники" at bounding box center [419, 26] width 74 height 16
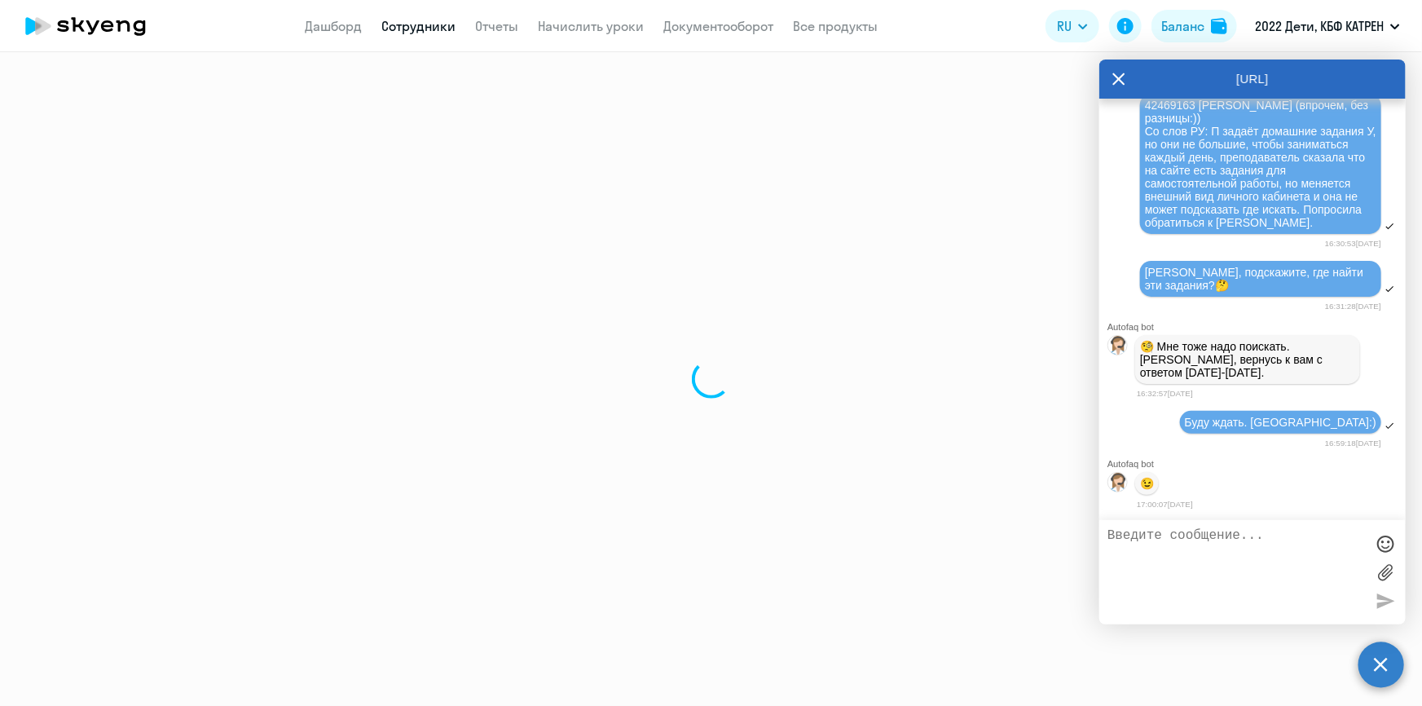
select select "30"
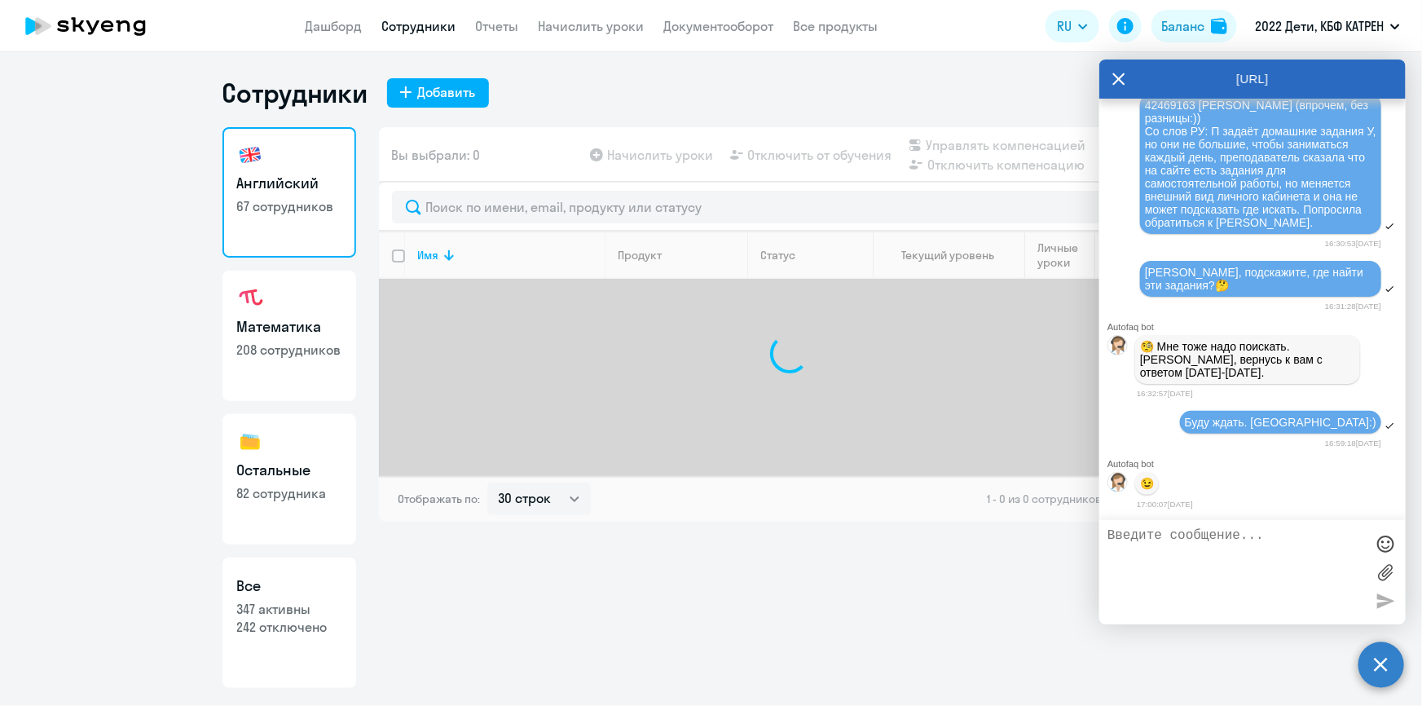
click at [275, 631] on p "242 отключено" at bounding box center [289, 627] width 104 height 18
select select "30"
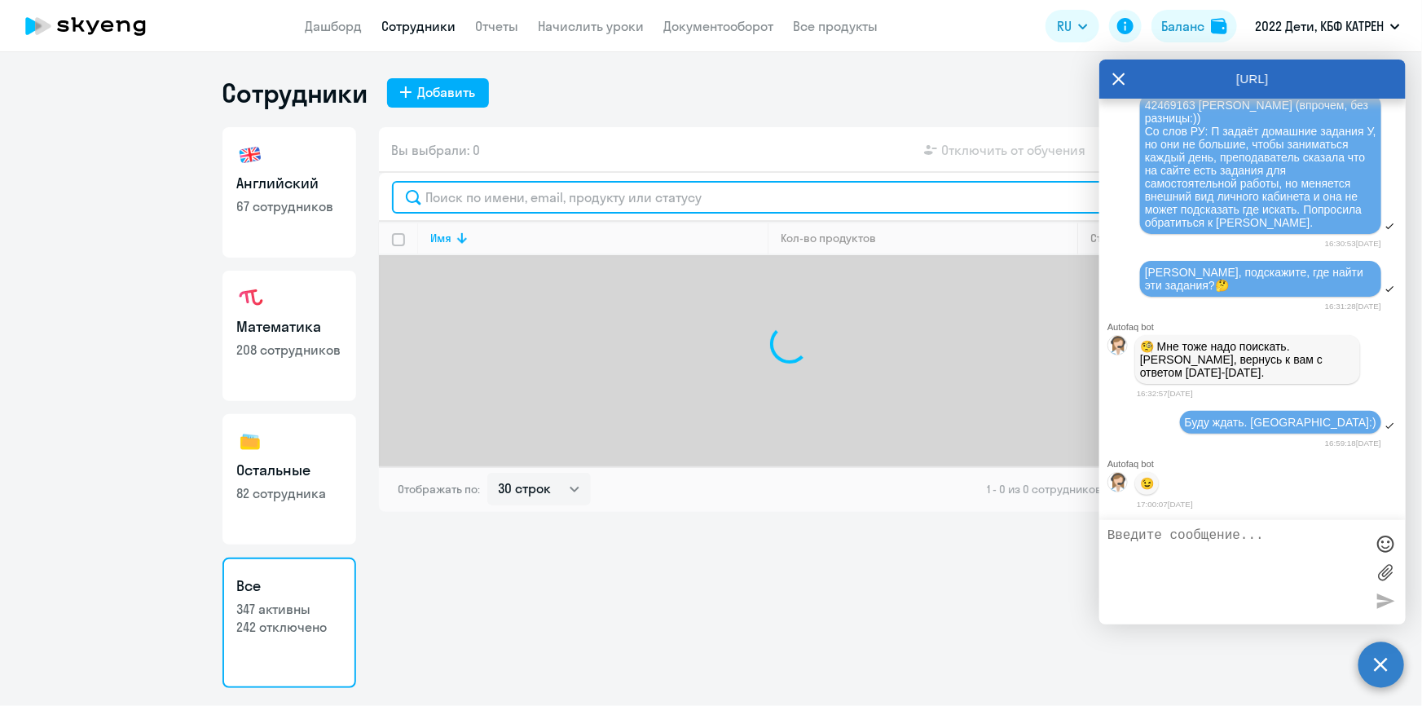
click at [490, 192] on input "text" at bounding box center [789, 197] width 795 height 33
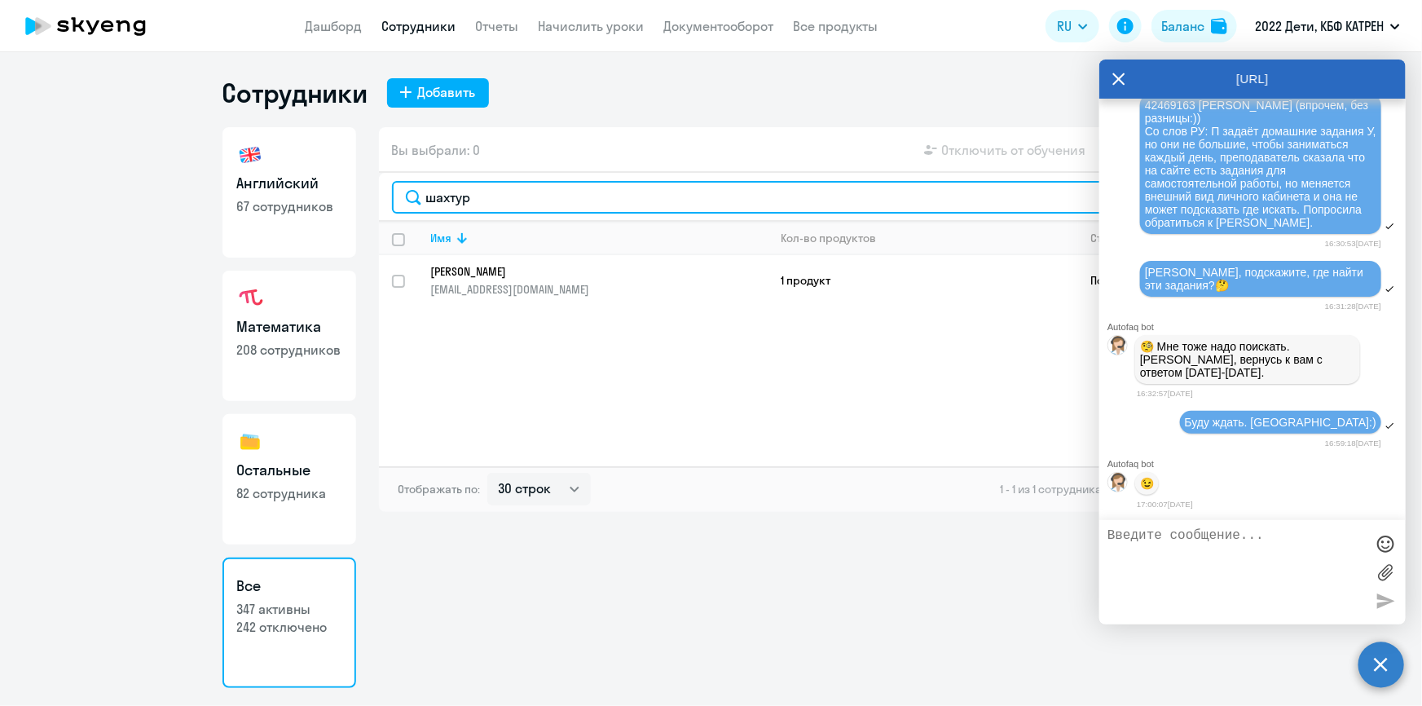
type input "шахтур"
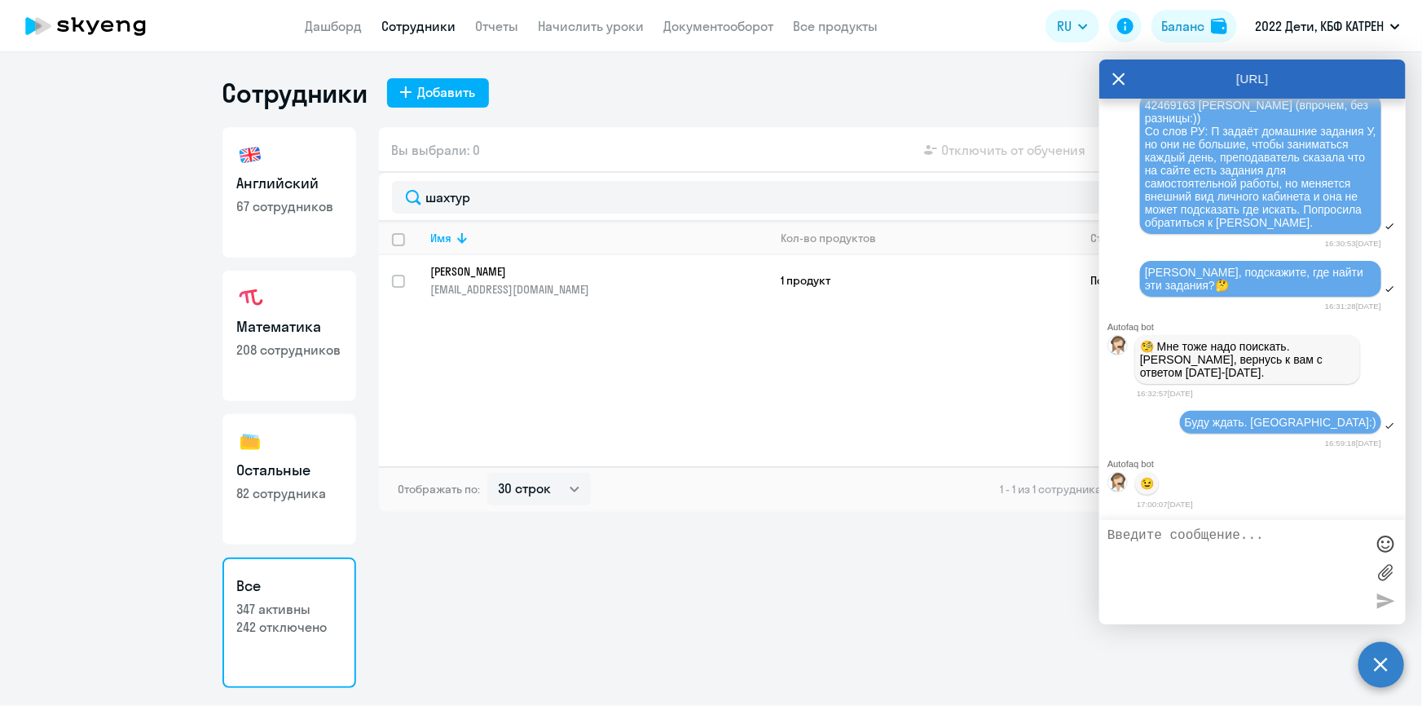
click at [524, 272] on p "[PERSON_NAME]" at bounding box center [588, 271] width 314 height 15
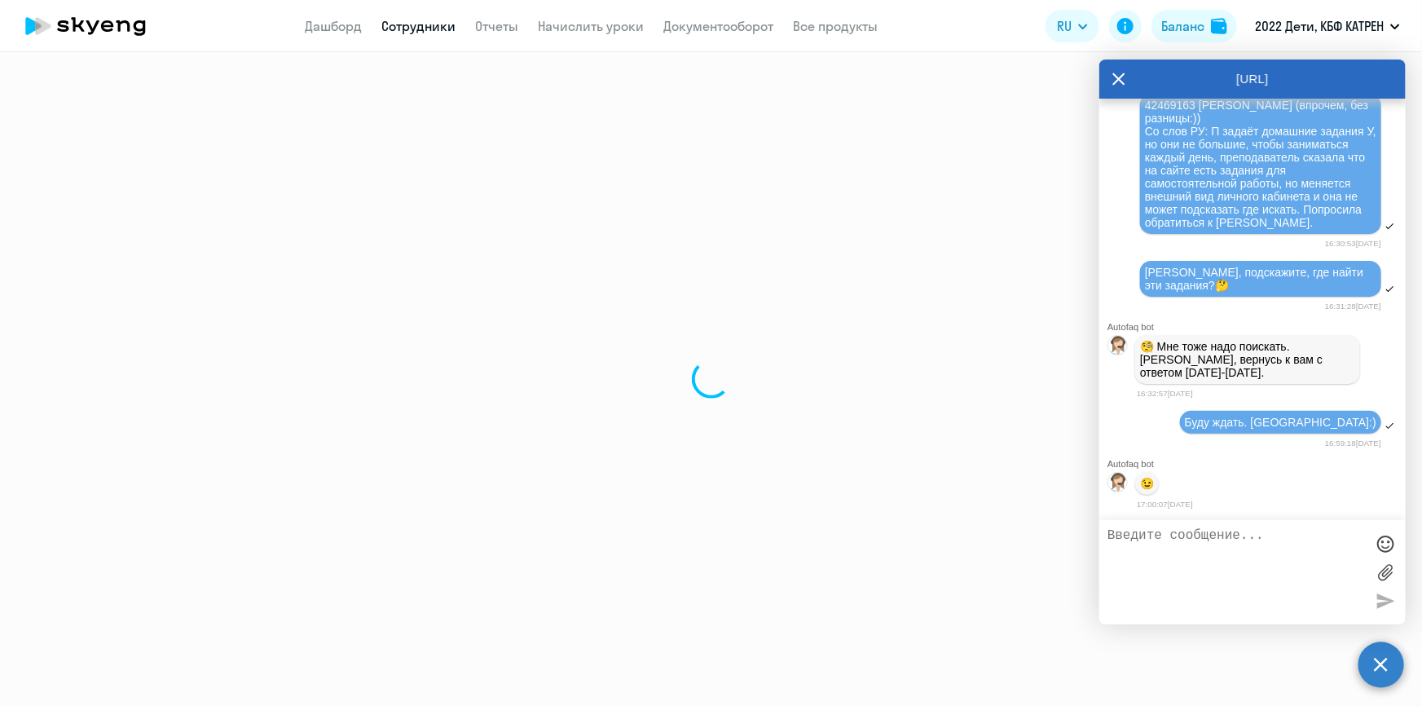
select select "math"
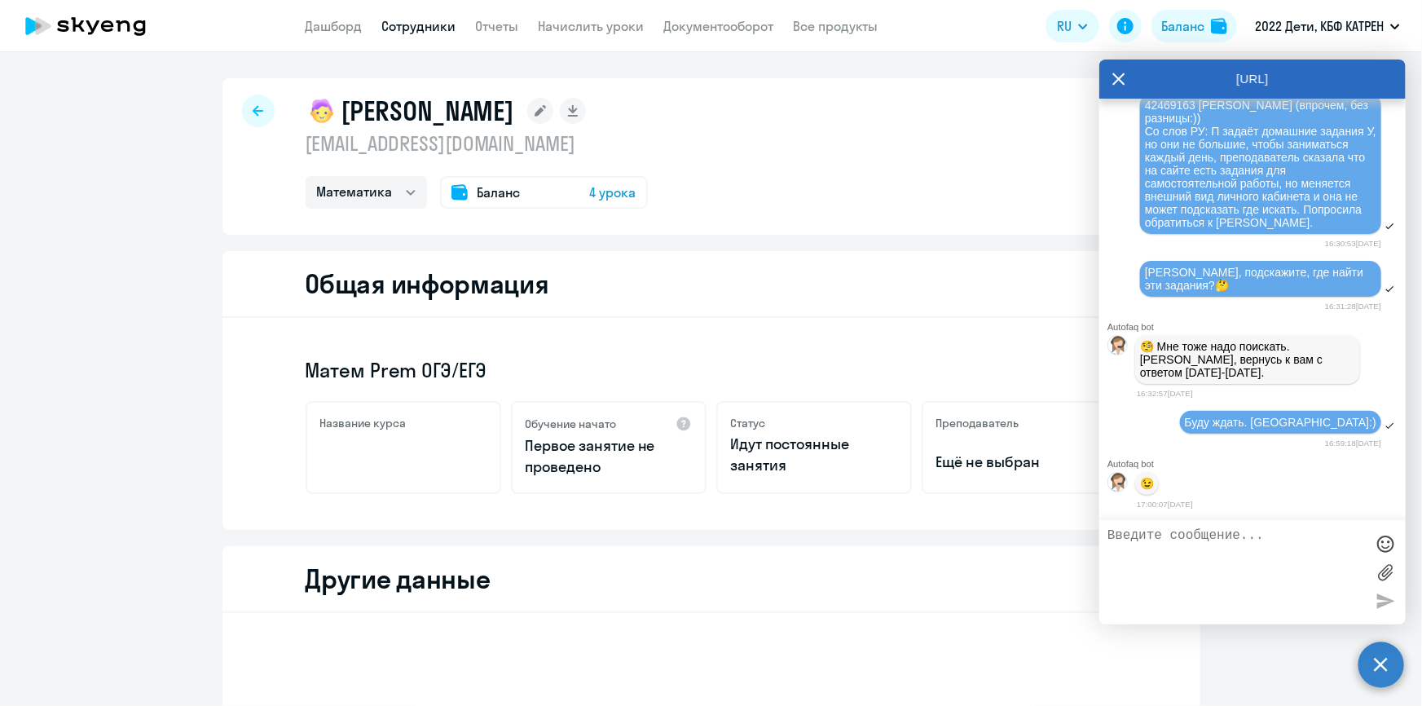
click at [399, 31] on link "Сотрудники" at bounding box center [419, 26] width 74 height 16
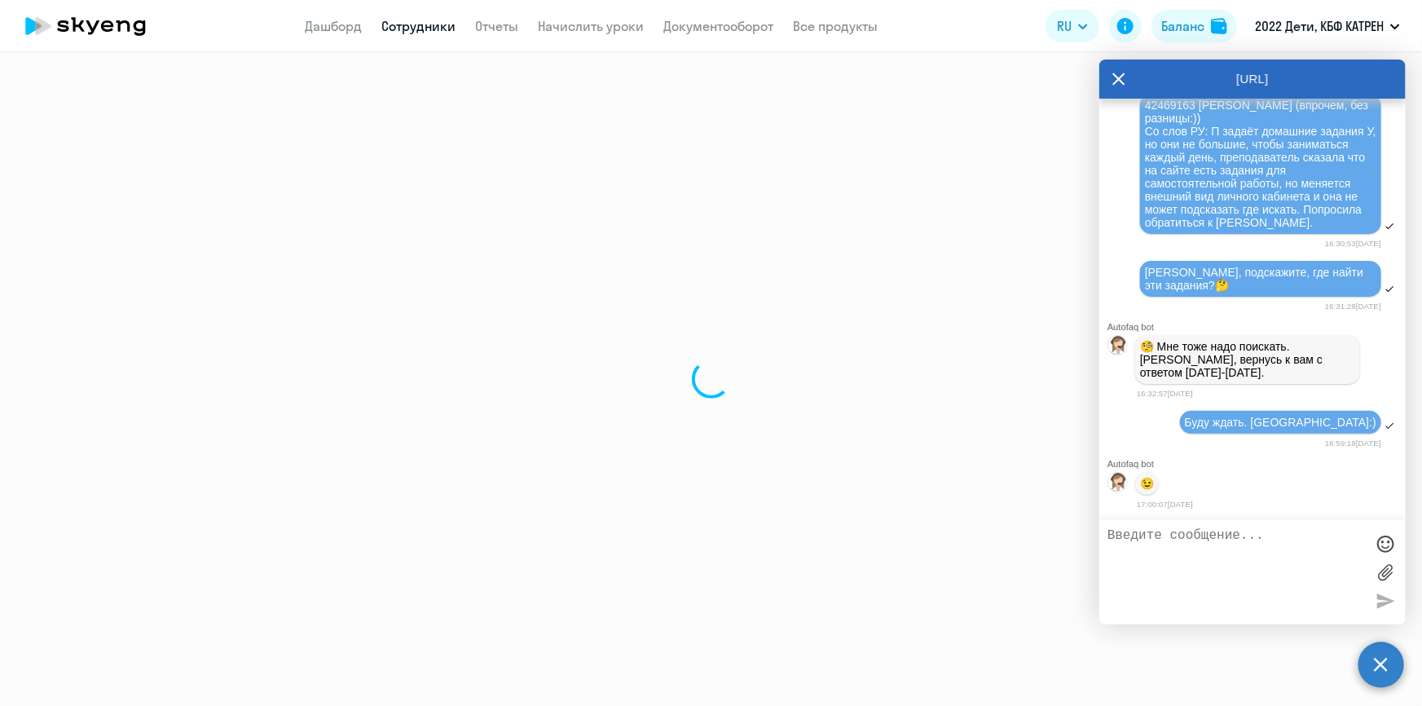
select select "30"
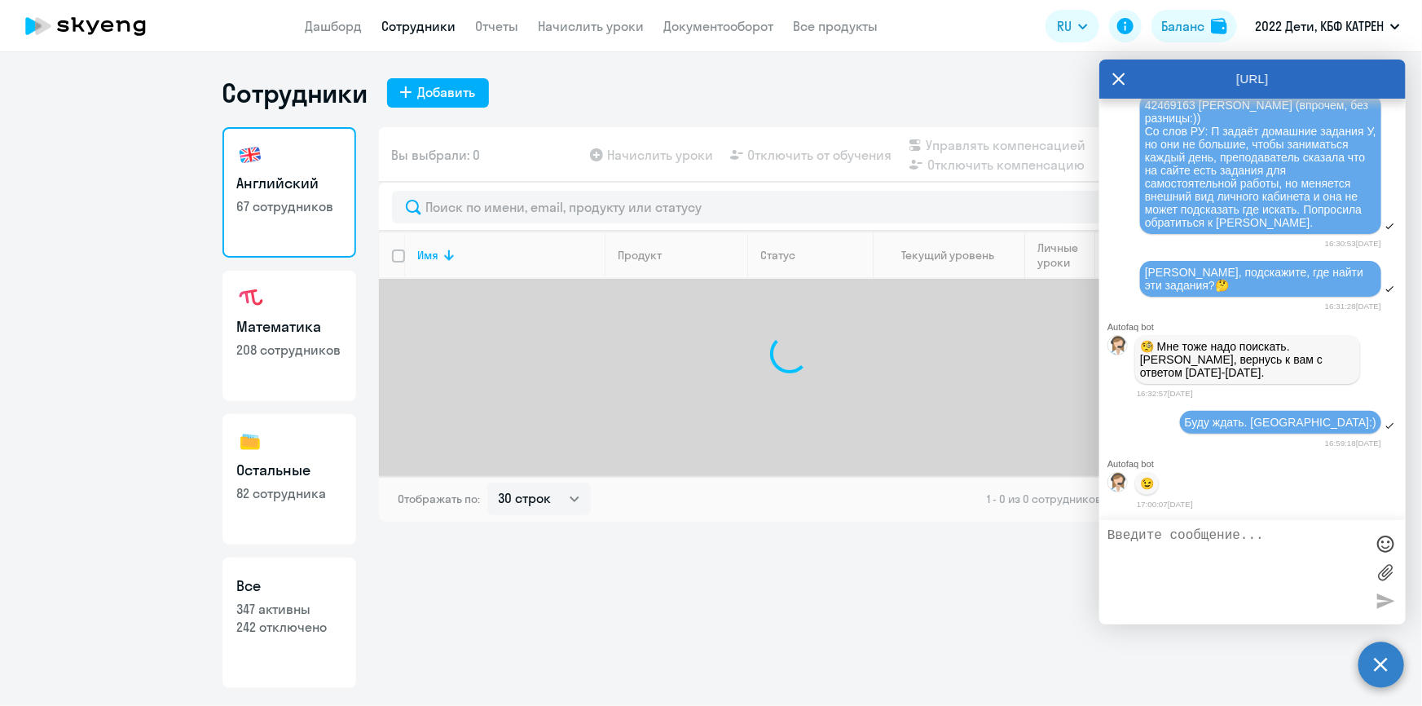
click at [307, 603] on p "347 активны" at bounding box center [289, 609] width 104 height 18
select select "30"
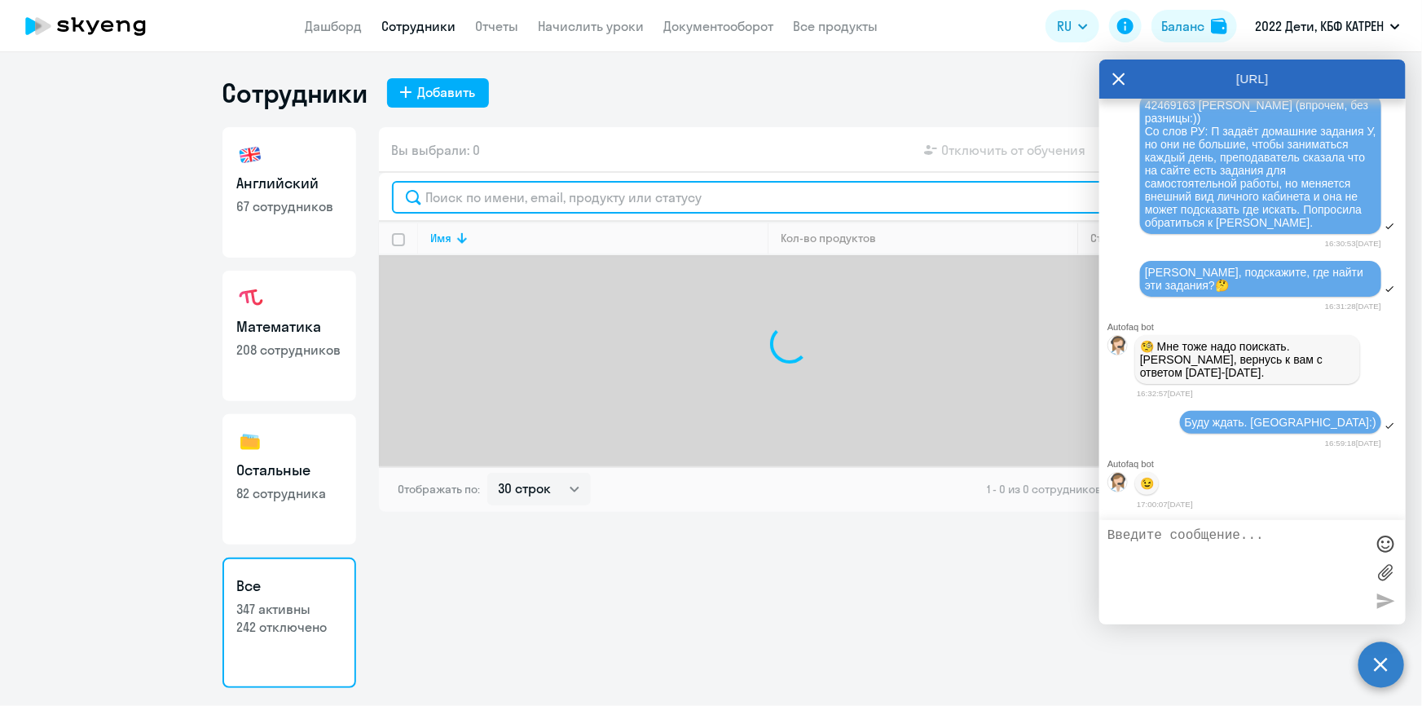
click at [477, 195] on input "text" at bounding box center [789, 197] width 795 height 33
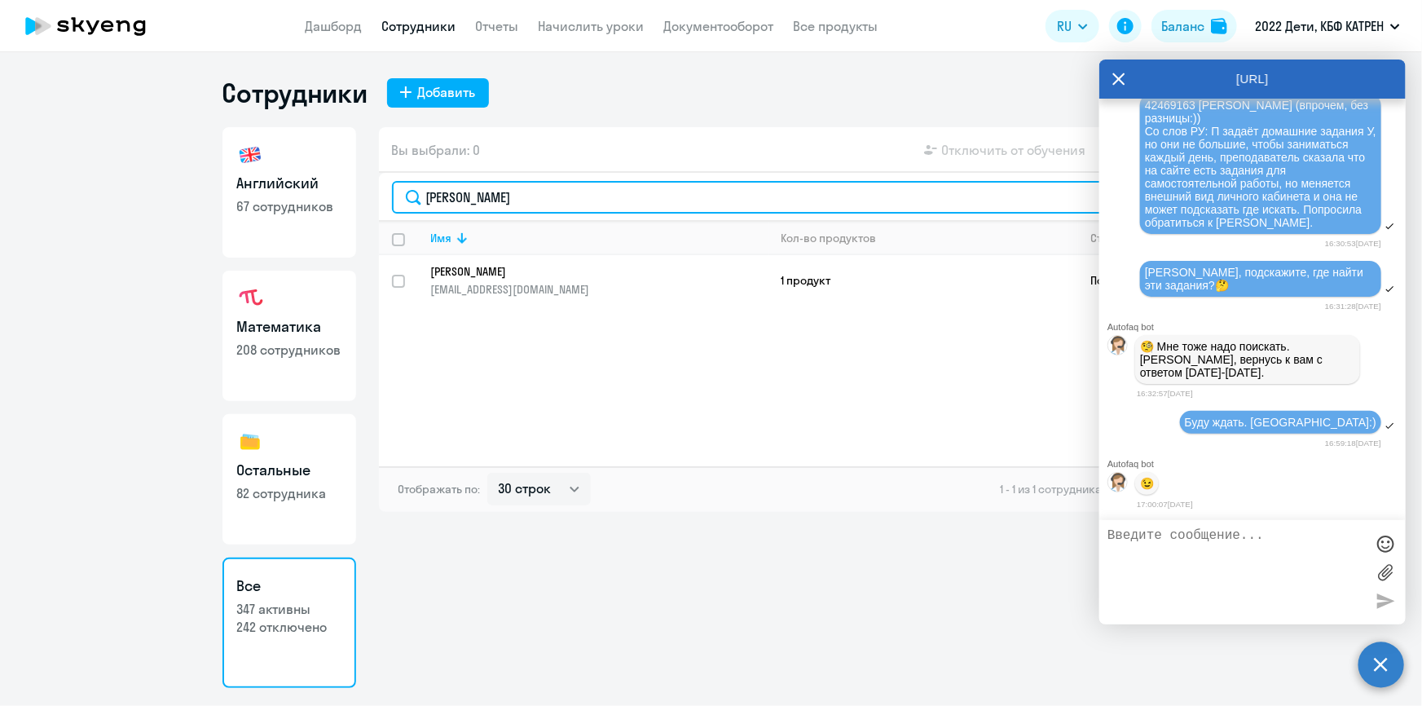
type input "[PERSON_NAME]"
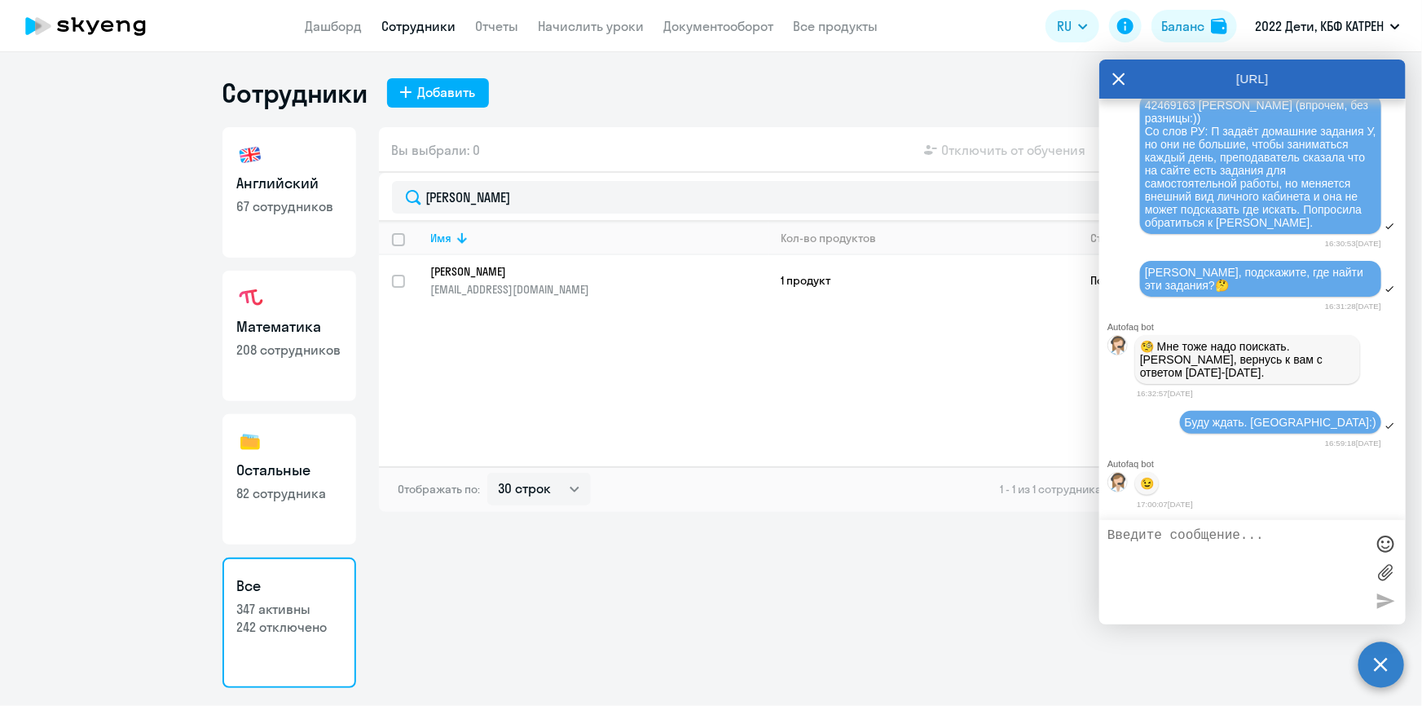
click at [484, 274] on p "[PERSON_NAME]" at bounding box center [588, 271] width 314 height 15
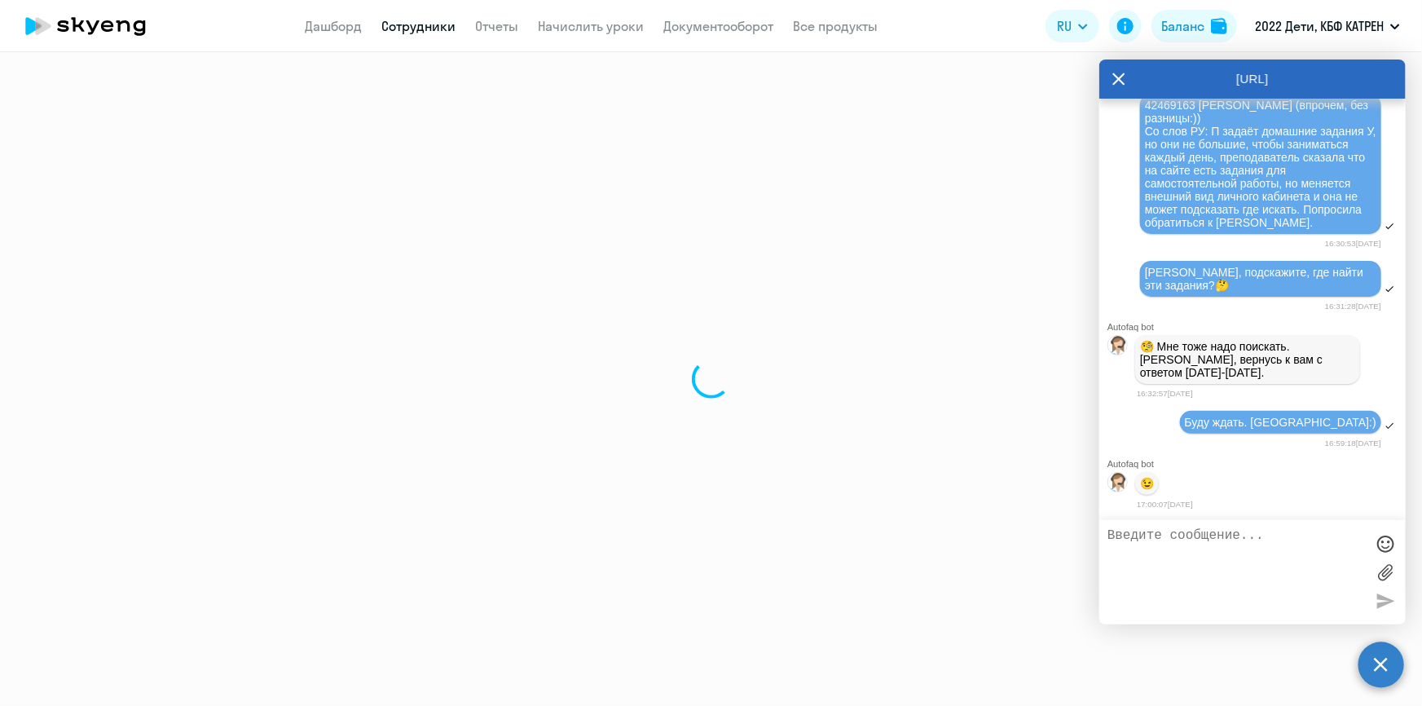
select select "english"
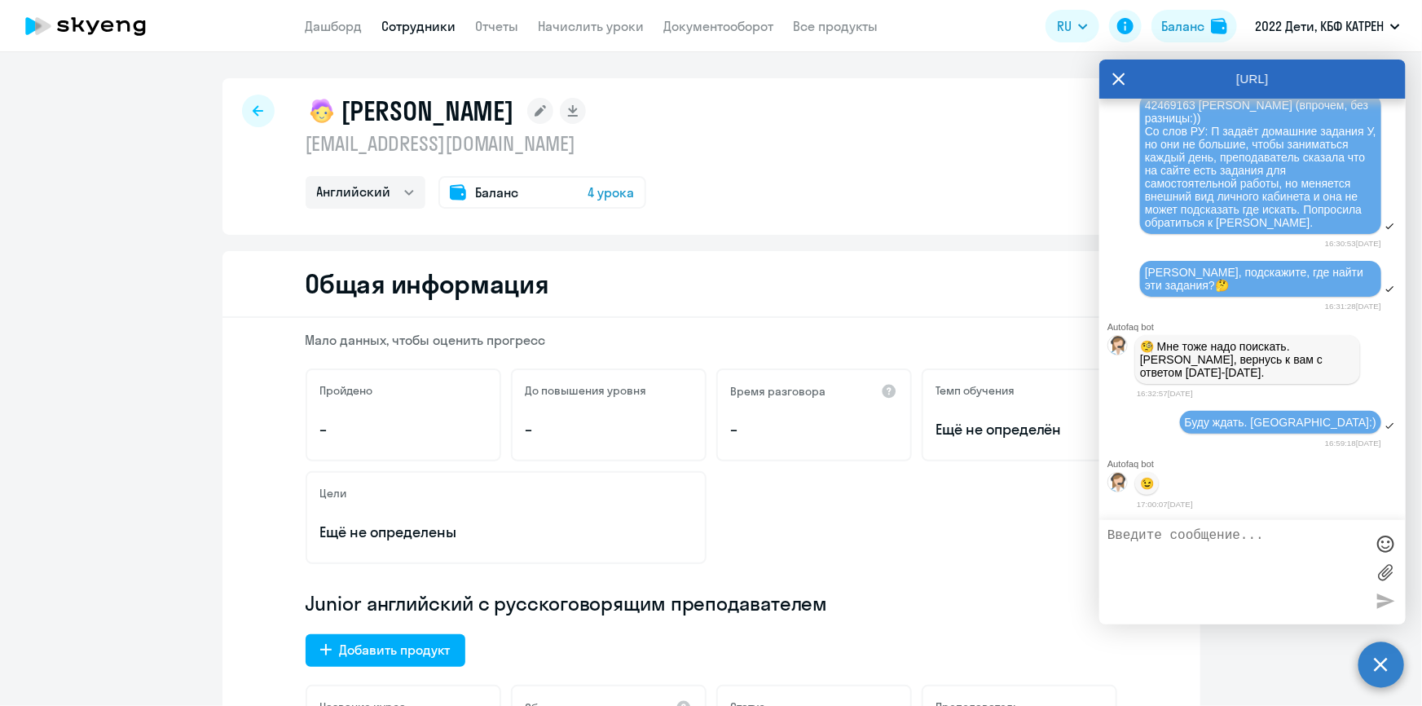
click at [407, 23] on link "Сотрудники" at bounding box center [419, 26] width 74 height 16
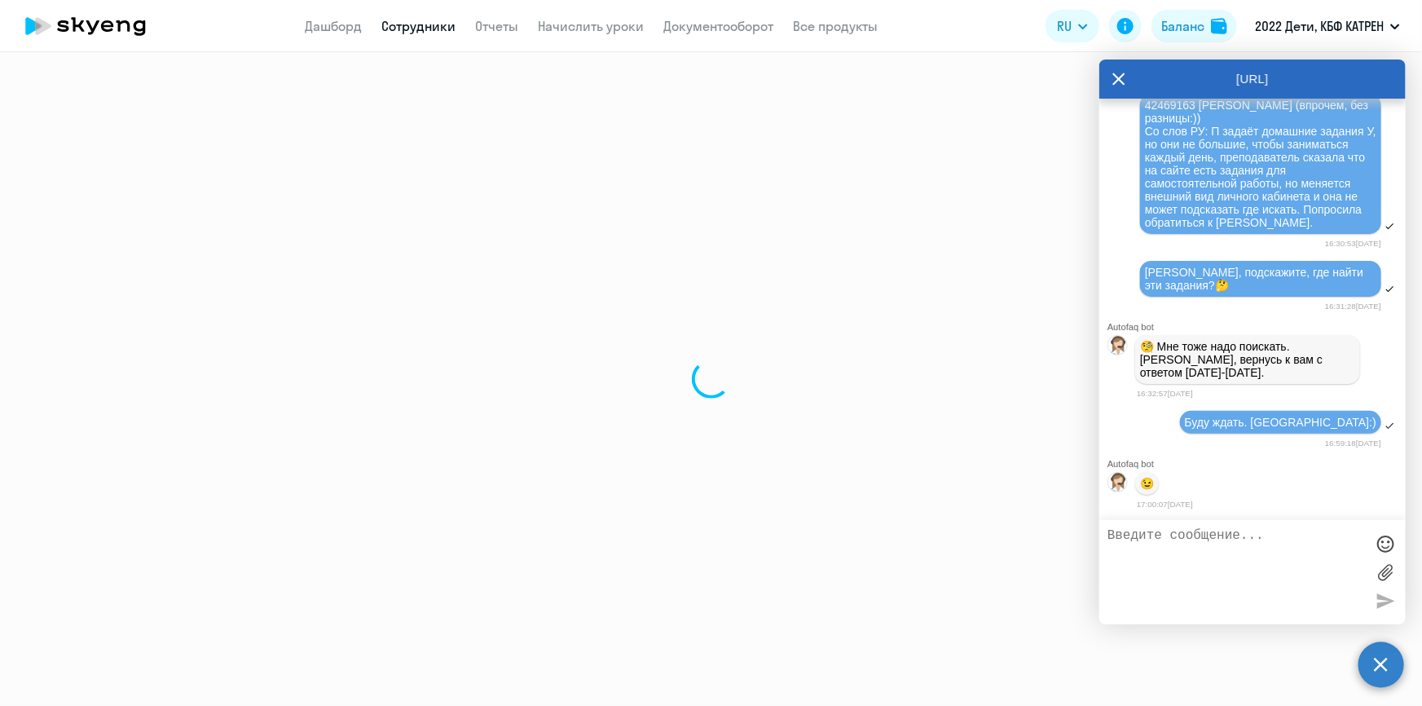
select select "30"
